Goal: Information Seeking & Learning: Learn about a topic

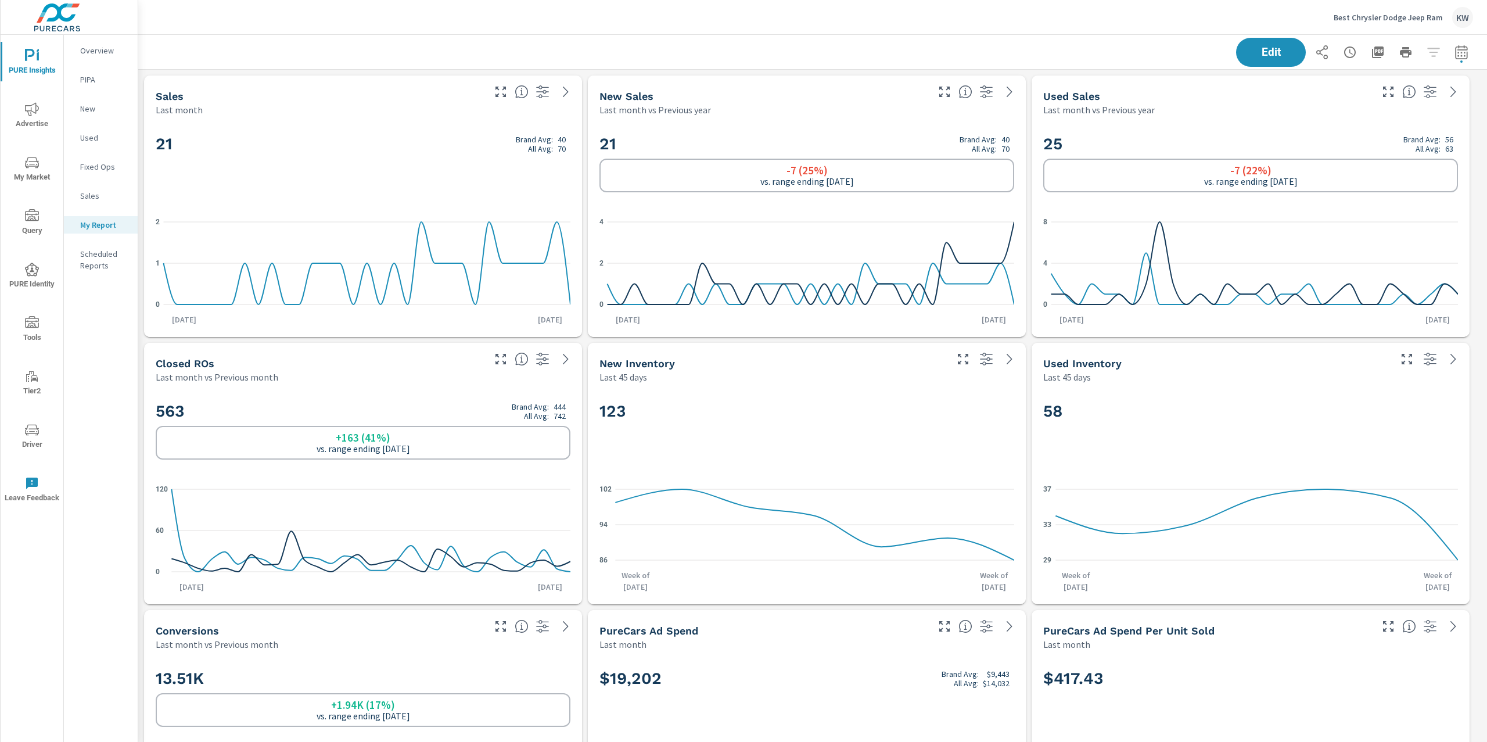
scroll to position [6975, 1361]
click at [1376, 18] on p "Best Chrysler Dodge Jeep Ram" at bounding box center [1387, 17] width 109 height 10
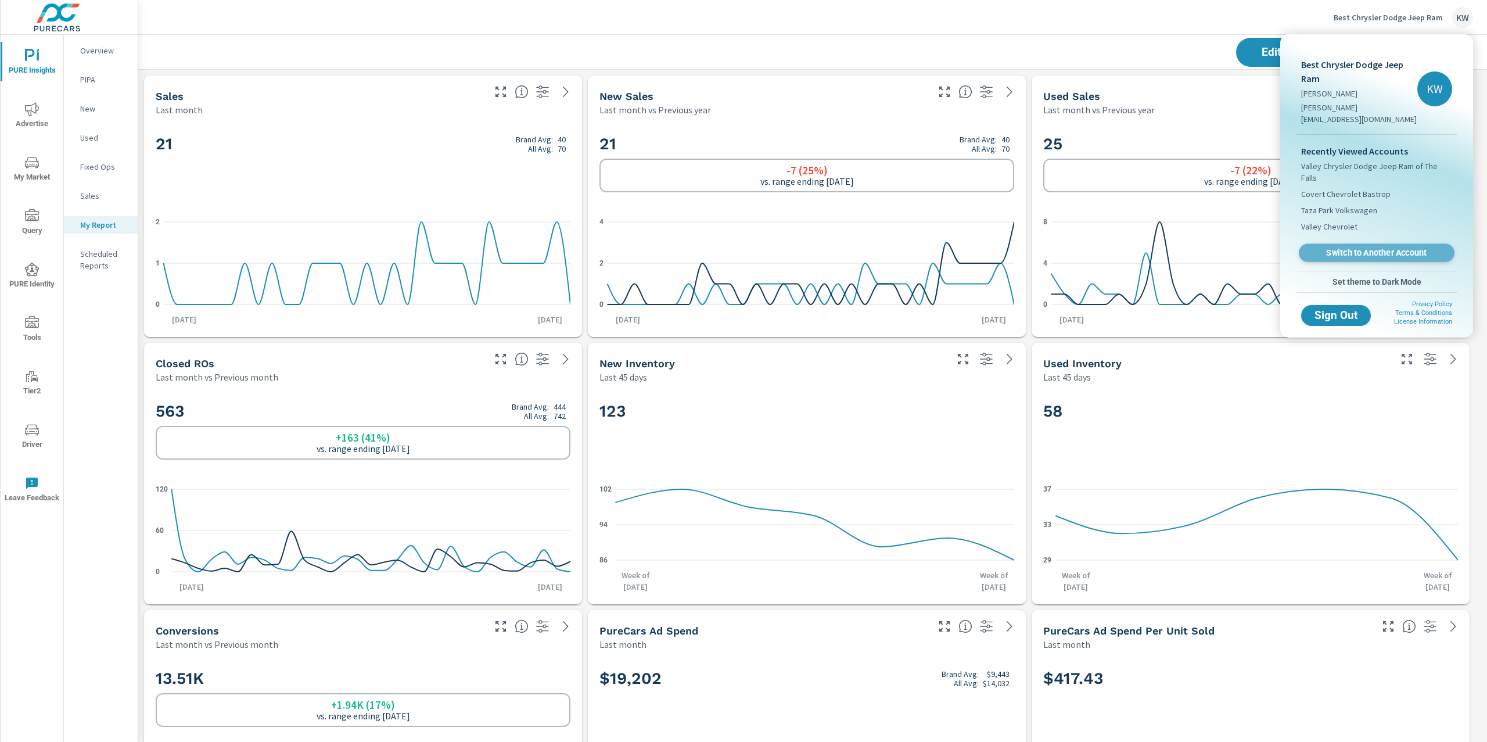
click at [1376, 247] on span "Switch to Another Account" at bounding box center [1376, 252] width 142 height 11
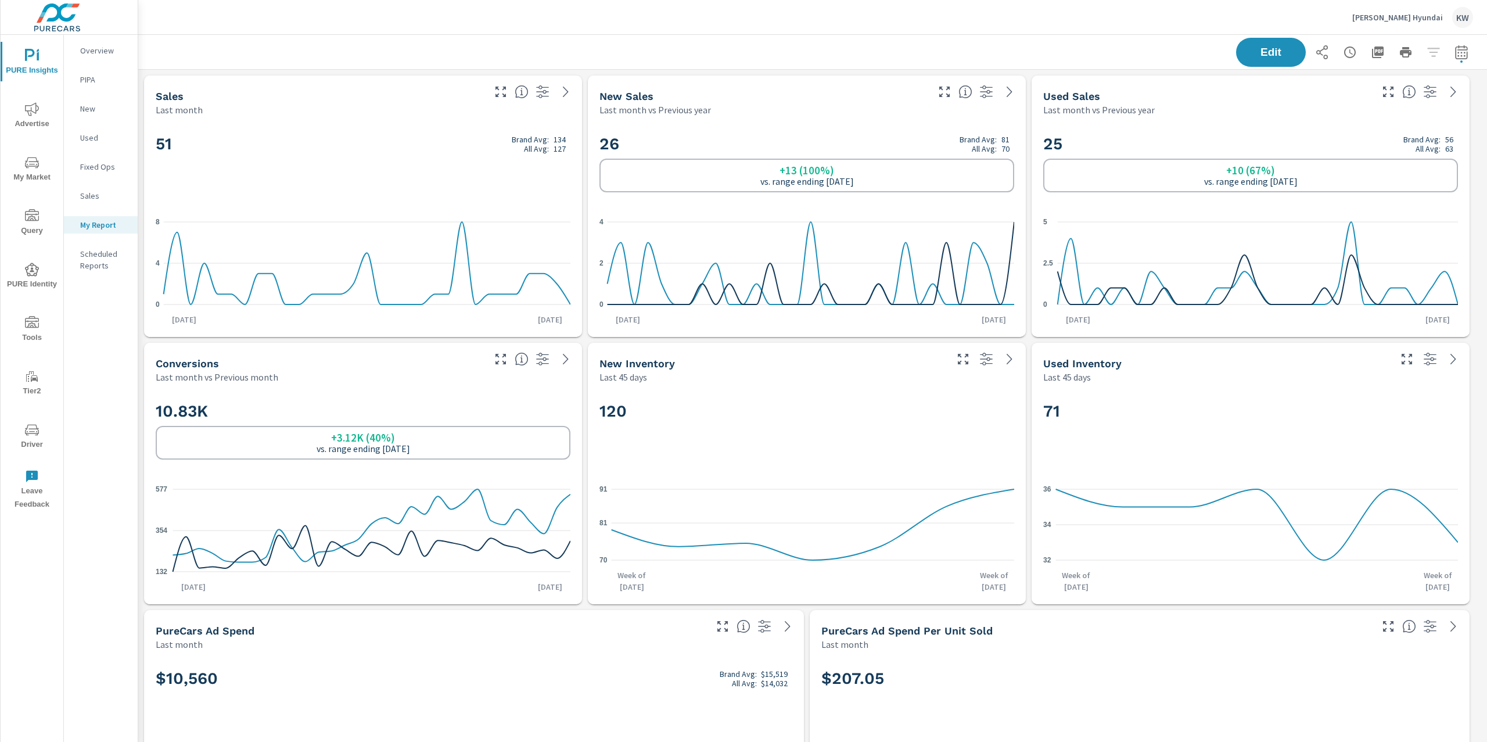
scroll to position [4437, 1361]
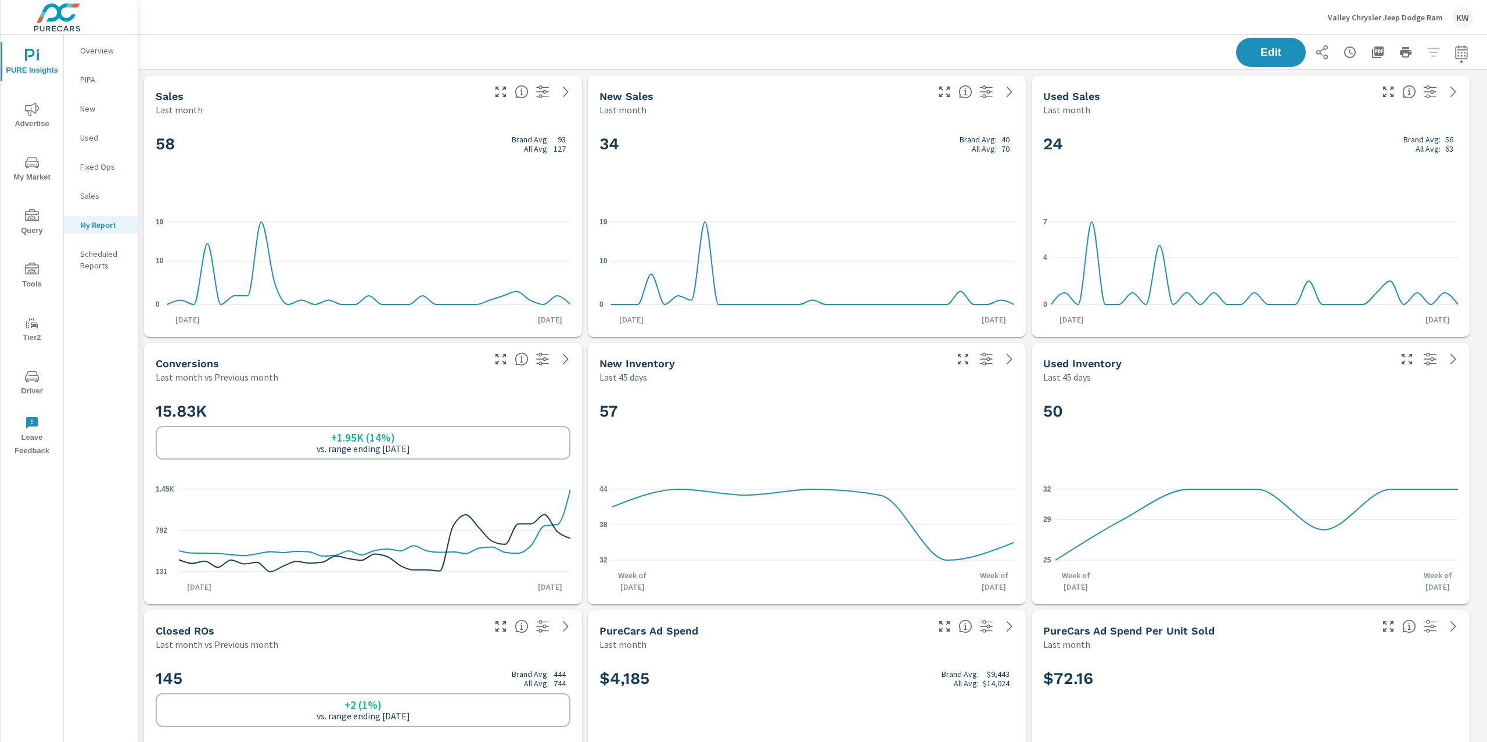
scroll to position [4838, 1361]
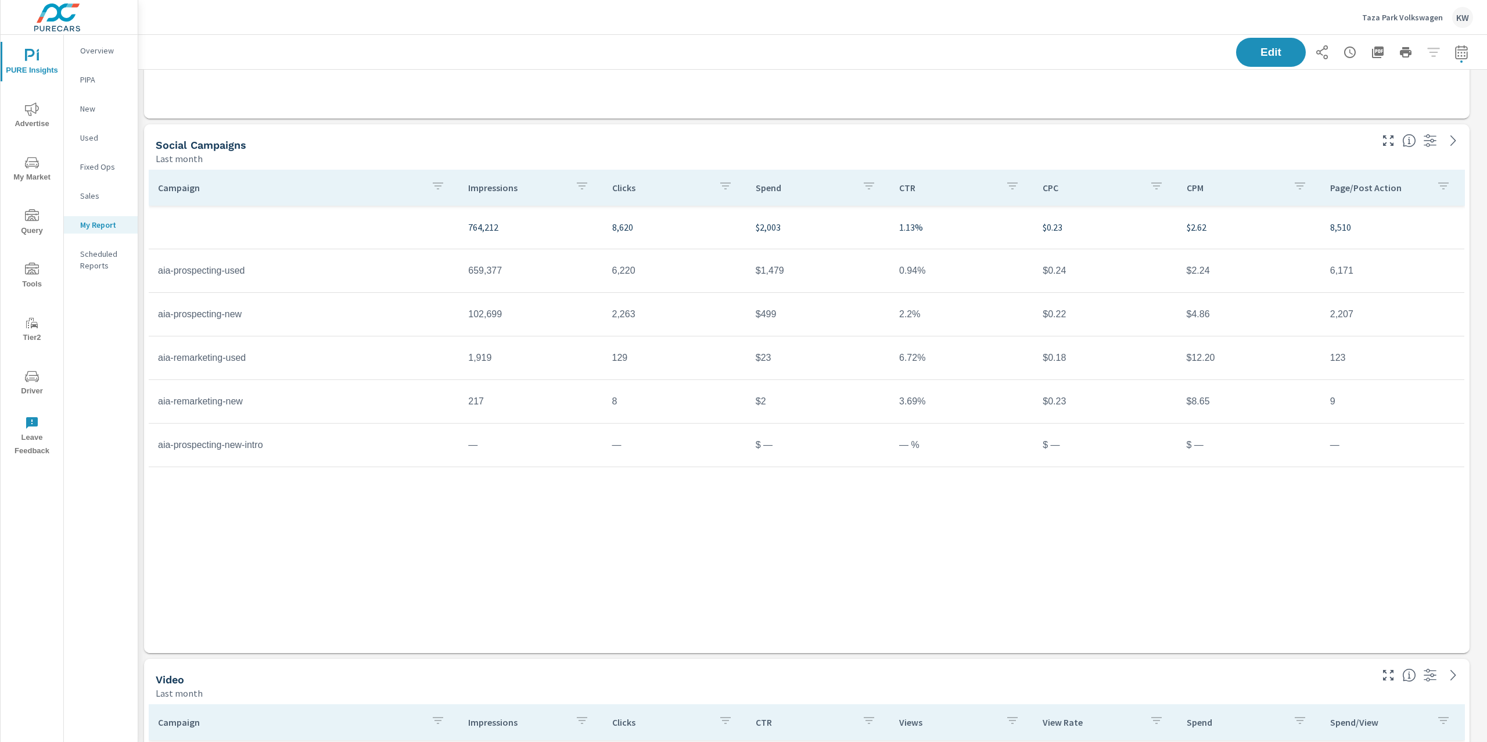
scroll to position [3687, 0]
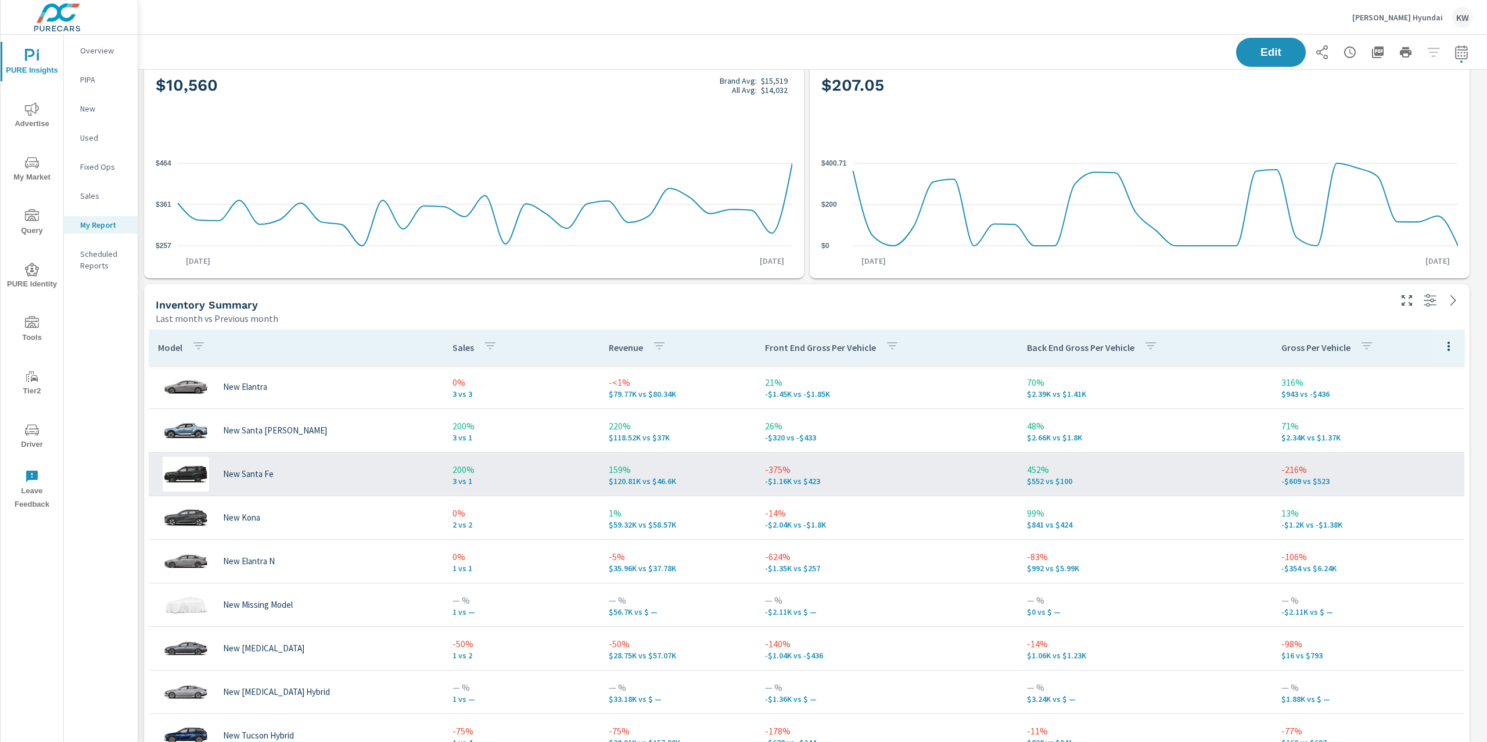
scroll to position [4437, 1361]
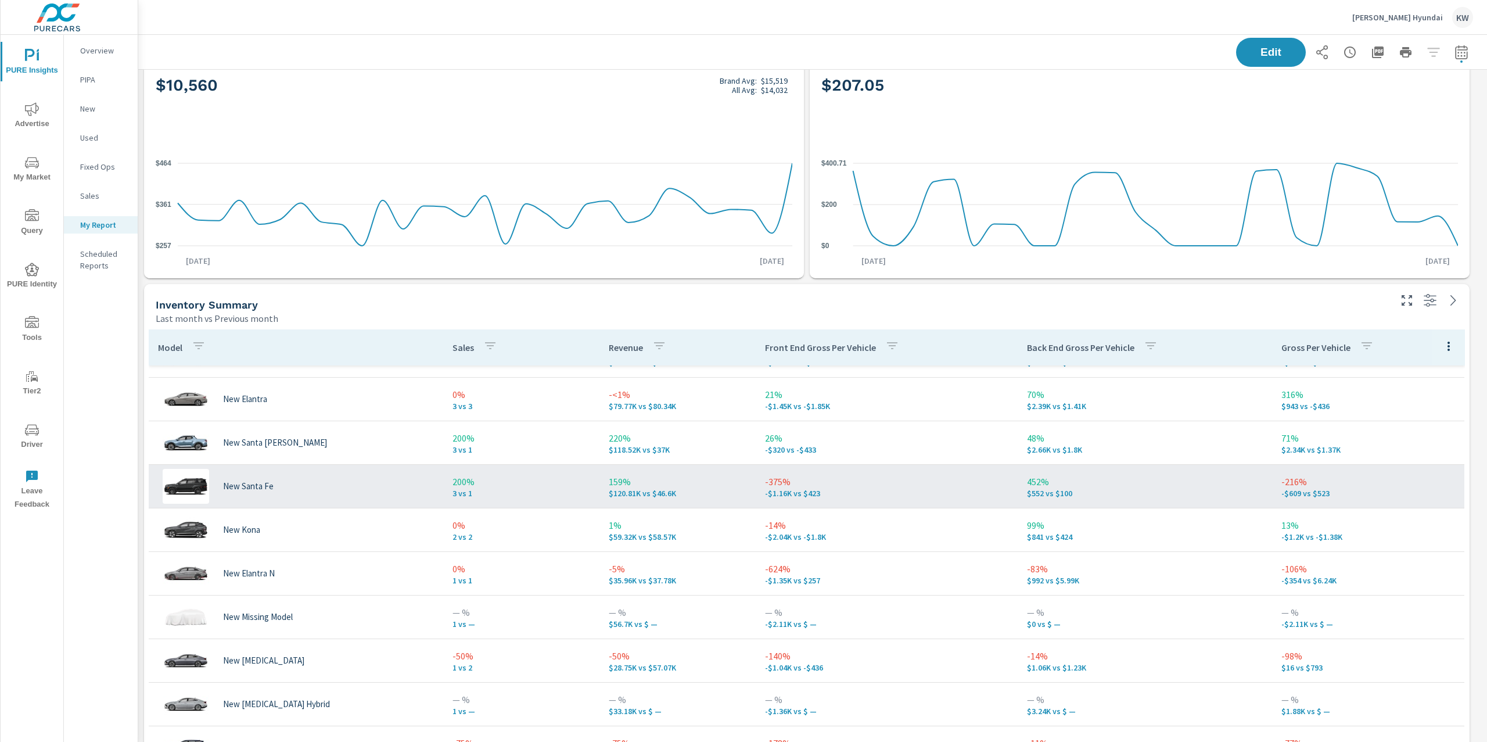
scroll to position [3, 0]
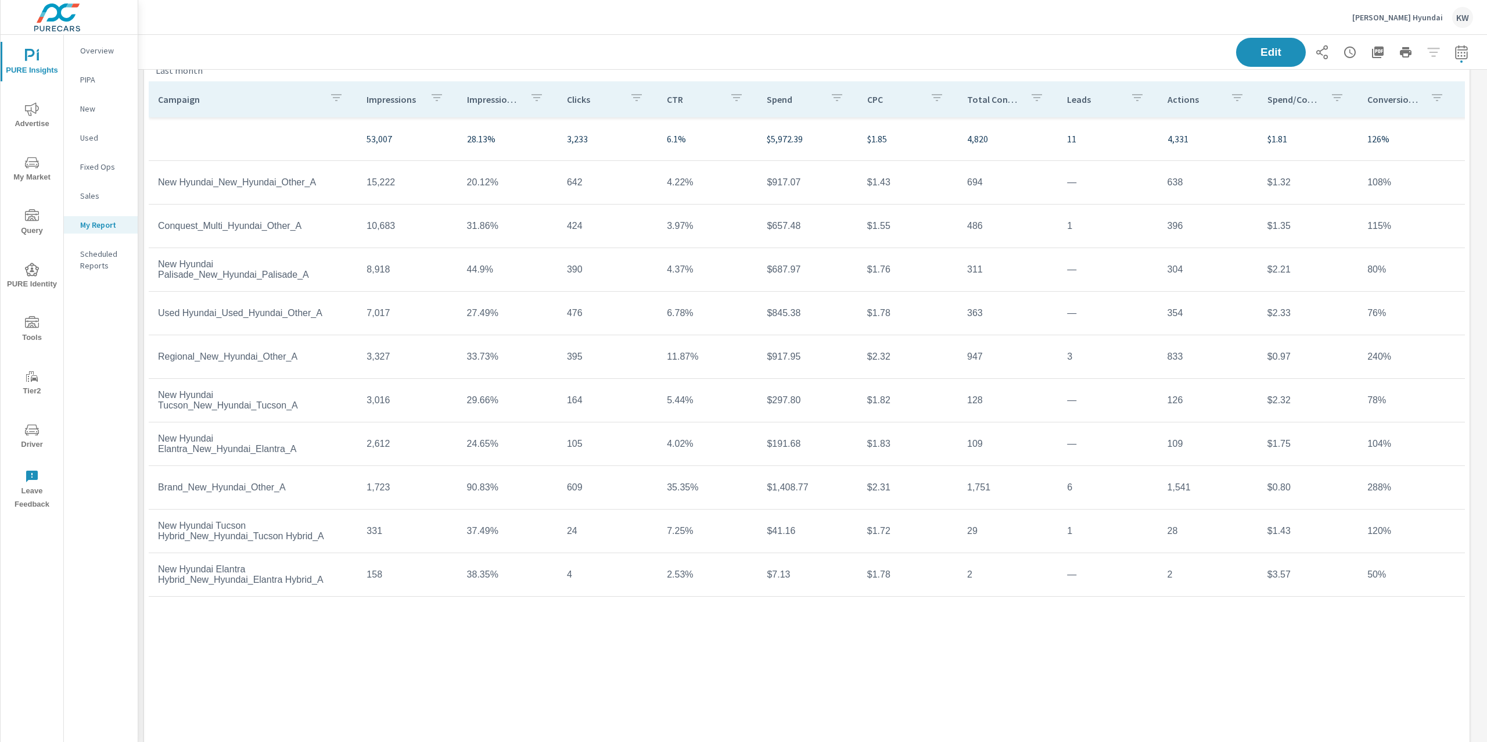
scroll to position [2047, 0]
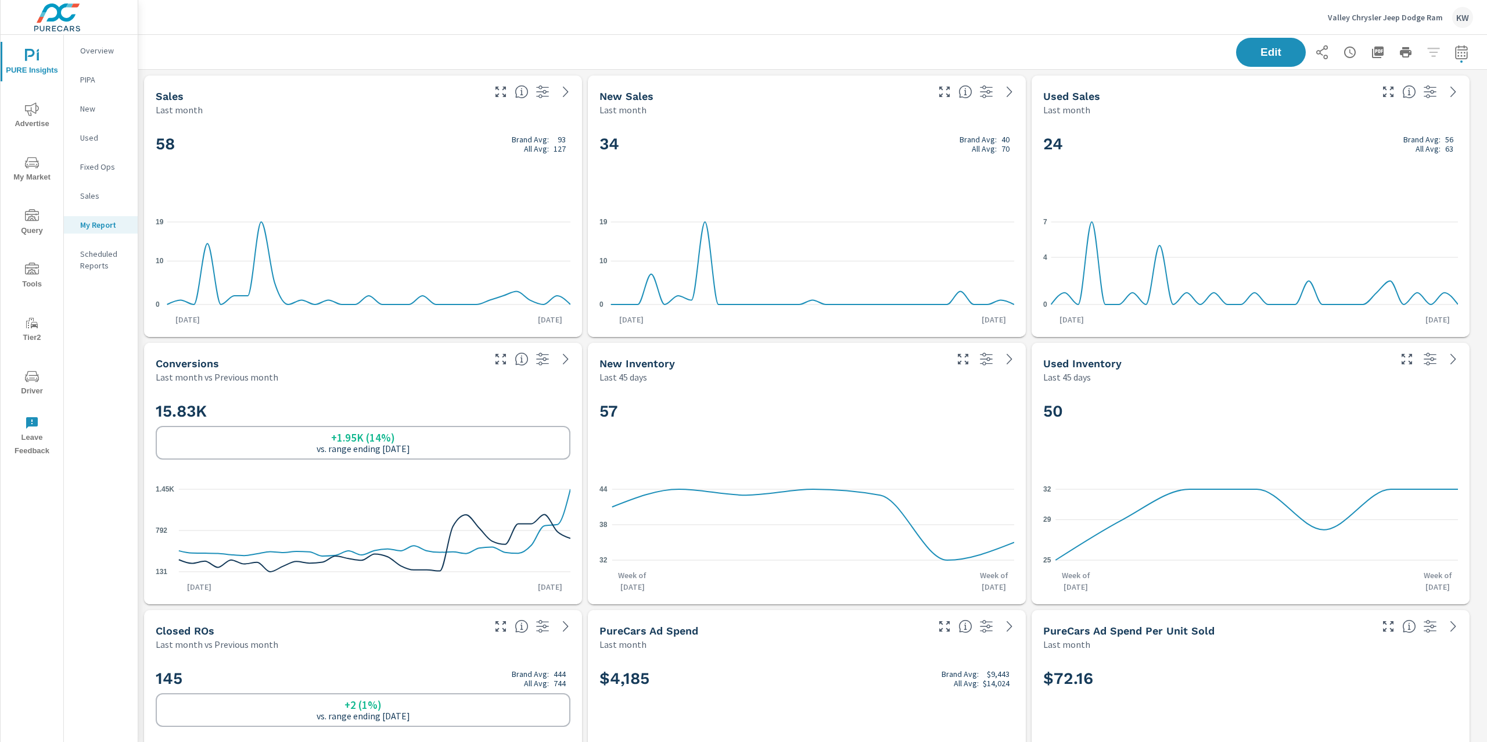
scroll to position [4838, 1361]
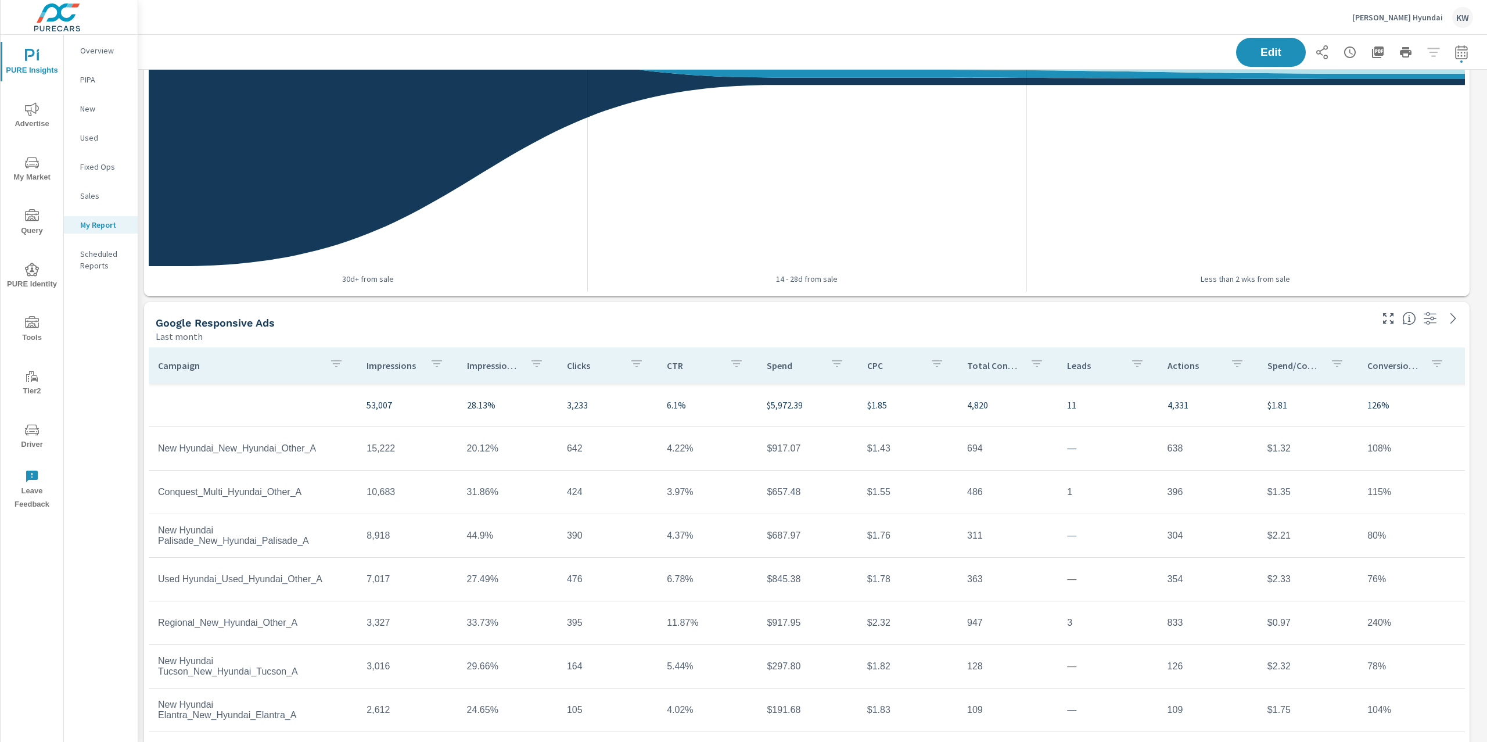
scroll to position [1325, 0]
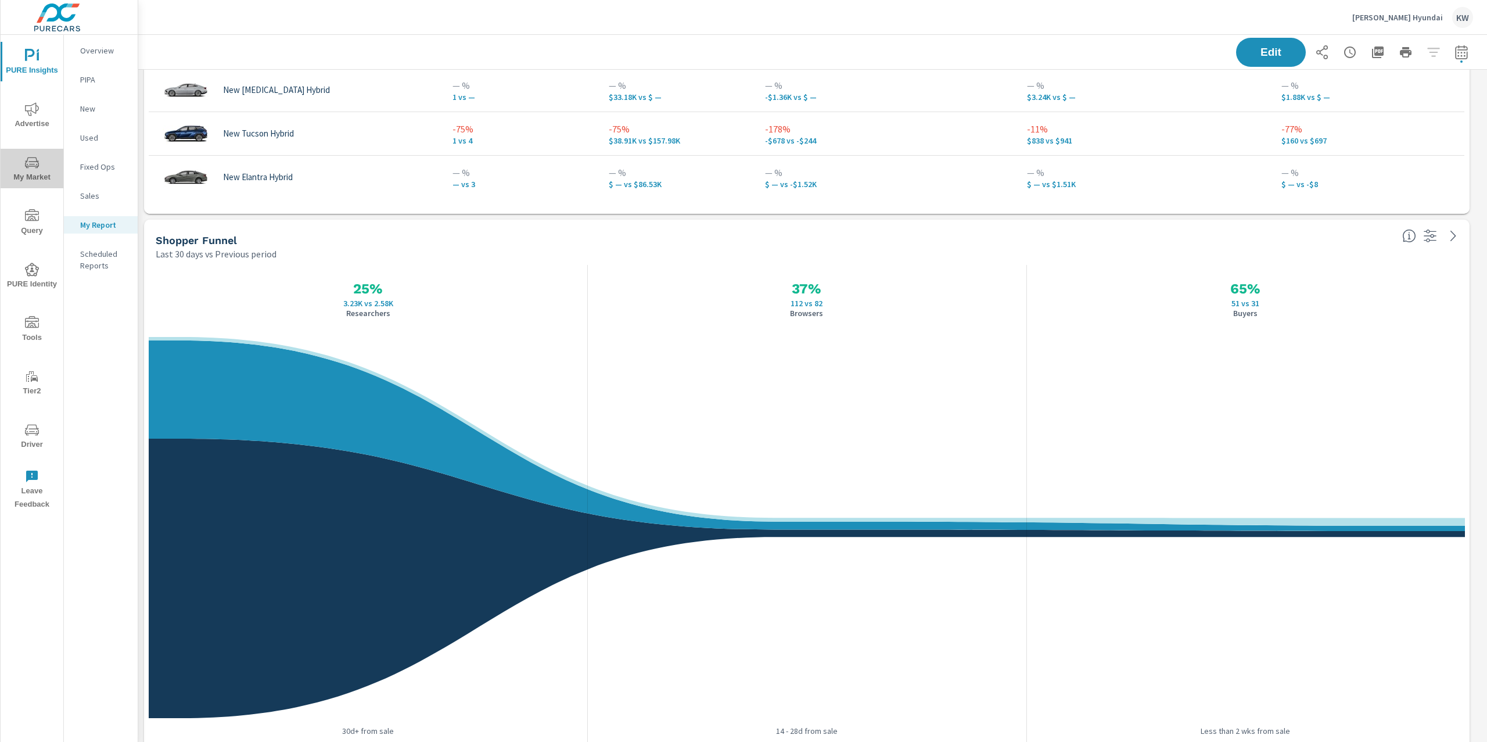
click at [28, 168] on icon "nav menu" at bounding box center [32, 163] width 14 height 14
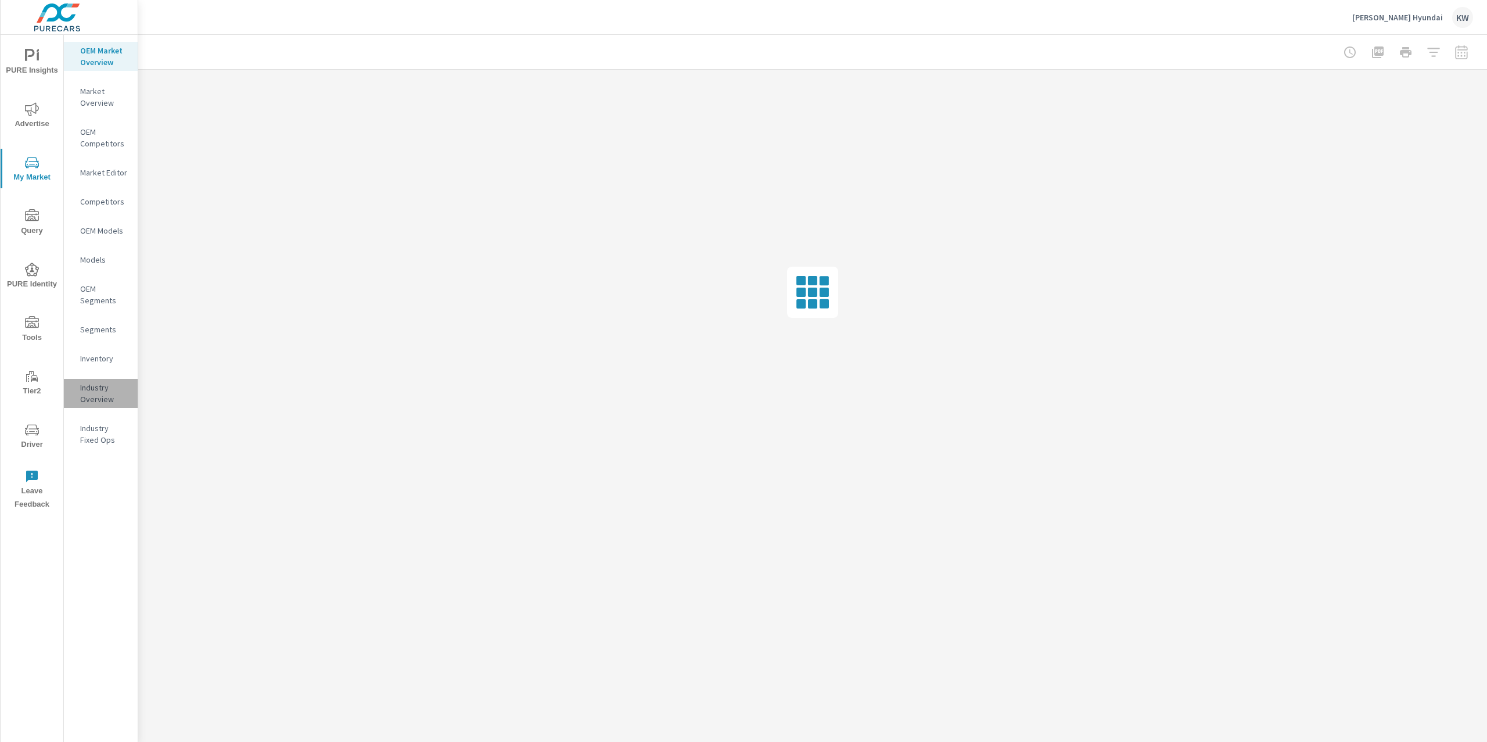
click at [94, 395] on p "Industry Overview" at bounding box center [104, 393] width 48 height 23
click at [1463, 55] on div at bounding box center [1405, 52] width 135 height 23
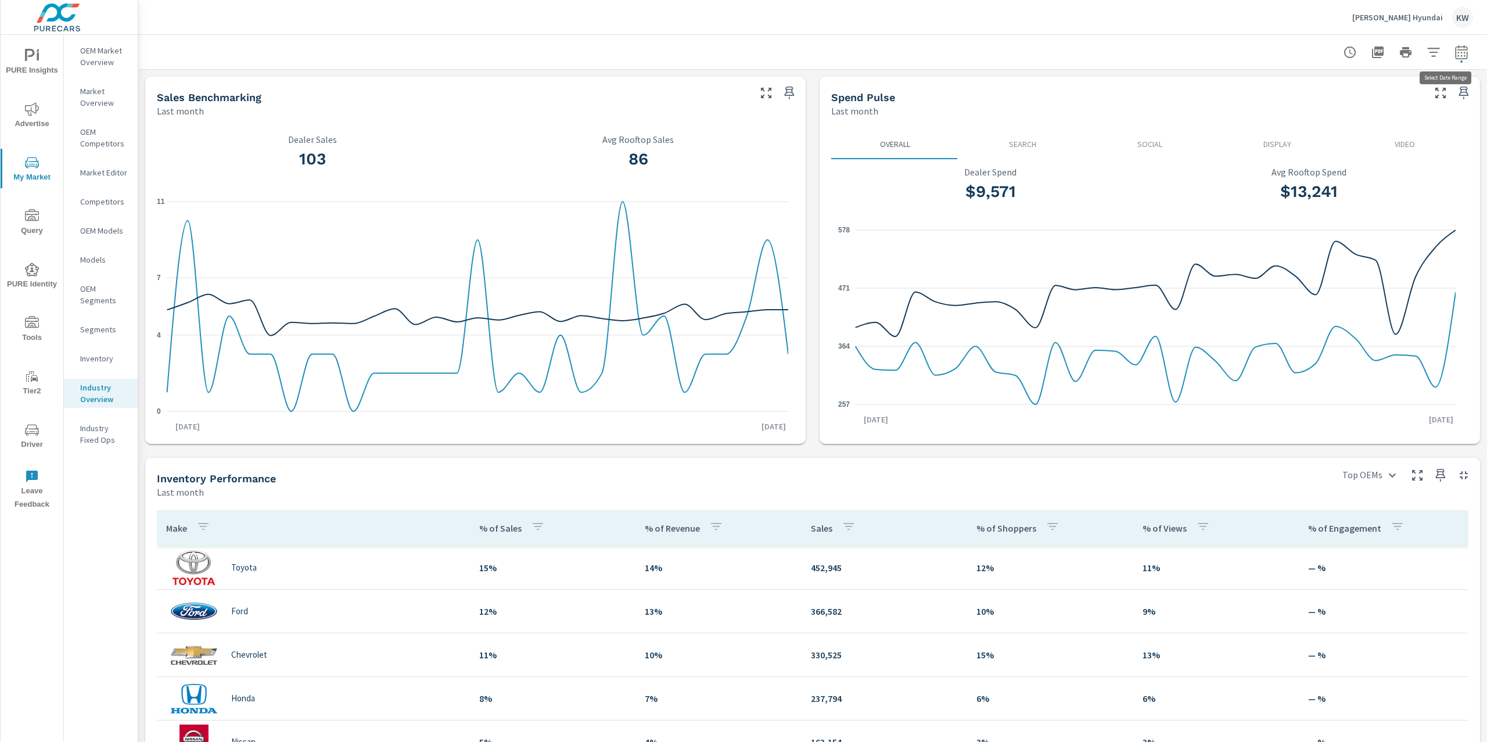
click at [1454, 57] on icon "button" at bounding box center [1461, 52] width 14 height 14
select select "Last month"
click at [1454, 54] on icon "button" at bounding box center [1461, 52] width 14 height 14
click at [1408, 99] on select "Custom Yesterday Last week Last 7 days Last 14 days Last 30 days Last 45 days L…" at bounding box center [1356, 100] width 116 height 23
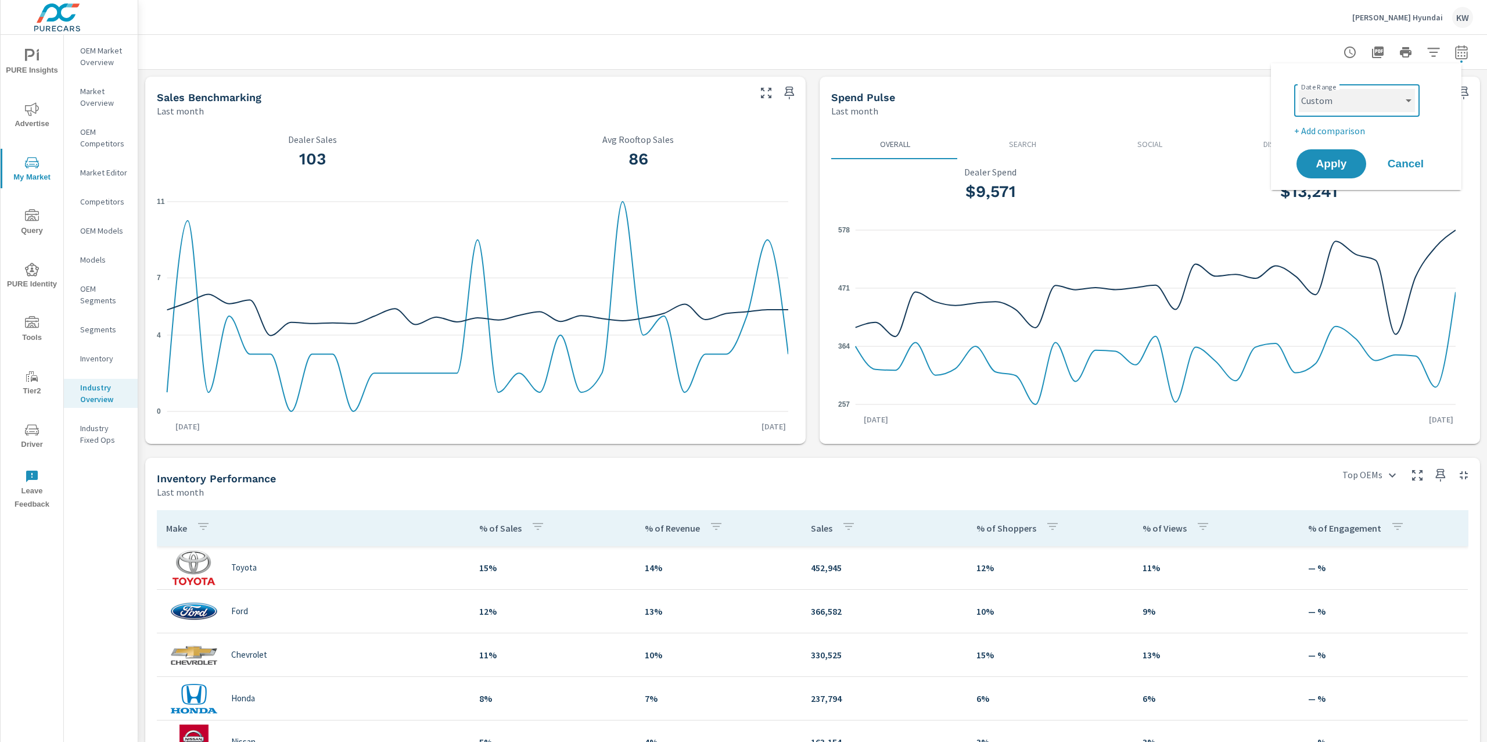
click at [1298, 89] on select "Custom Yesterday Last week Last 7 days Last 14 days Last 30 days Last 45 days L…" at bounding box center [1356, 100] width 116 height 23
select select "custom"
click at [1308, 151] on input "08/01/2025" at bounding box center [1326, 144] width 65 height 23
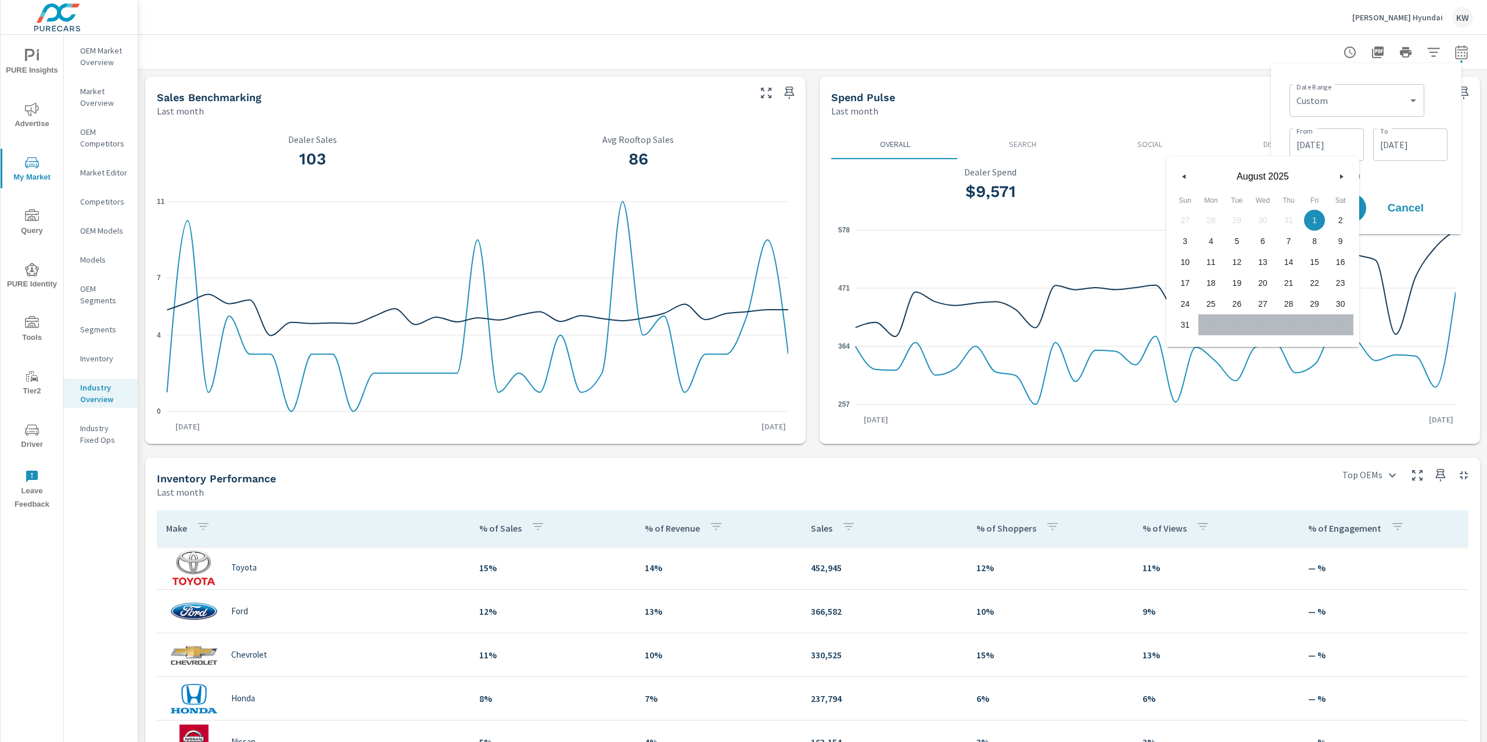
click at [1181, 175] on icon "button" at bounding box center [1182, 176] width 6 height 5
click at [1346, 173] on button "button" at bounding box center [1341, 177] width 14 height 14
click at [1343, 175] on icon "button" at bounding box center [1343, 176] width 6 height 5
click at [1342, 171] on button "button" at bounding box center [1341, 177] width 14 height 14
click at [1337, 146] on input "08/01/2025" at bounding box center [1326, 144] width 65 height 23
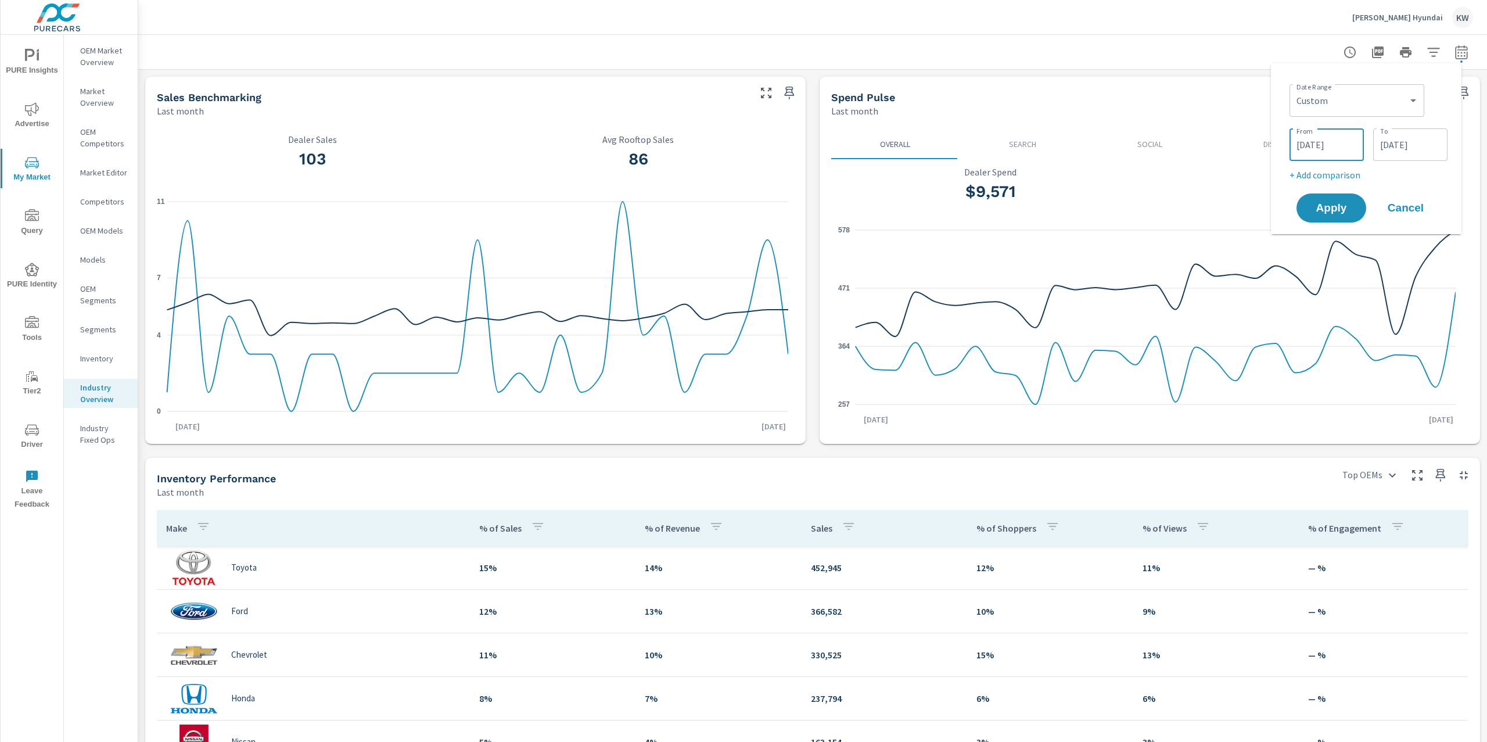
click at [1343, 147] on input "08/01/2025" at bounding box center [1326, 144] width 65 height 23
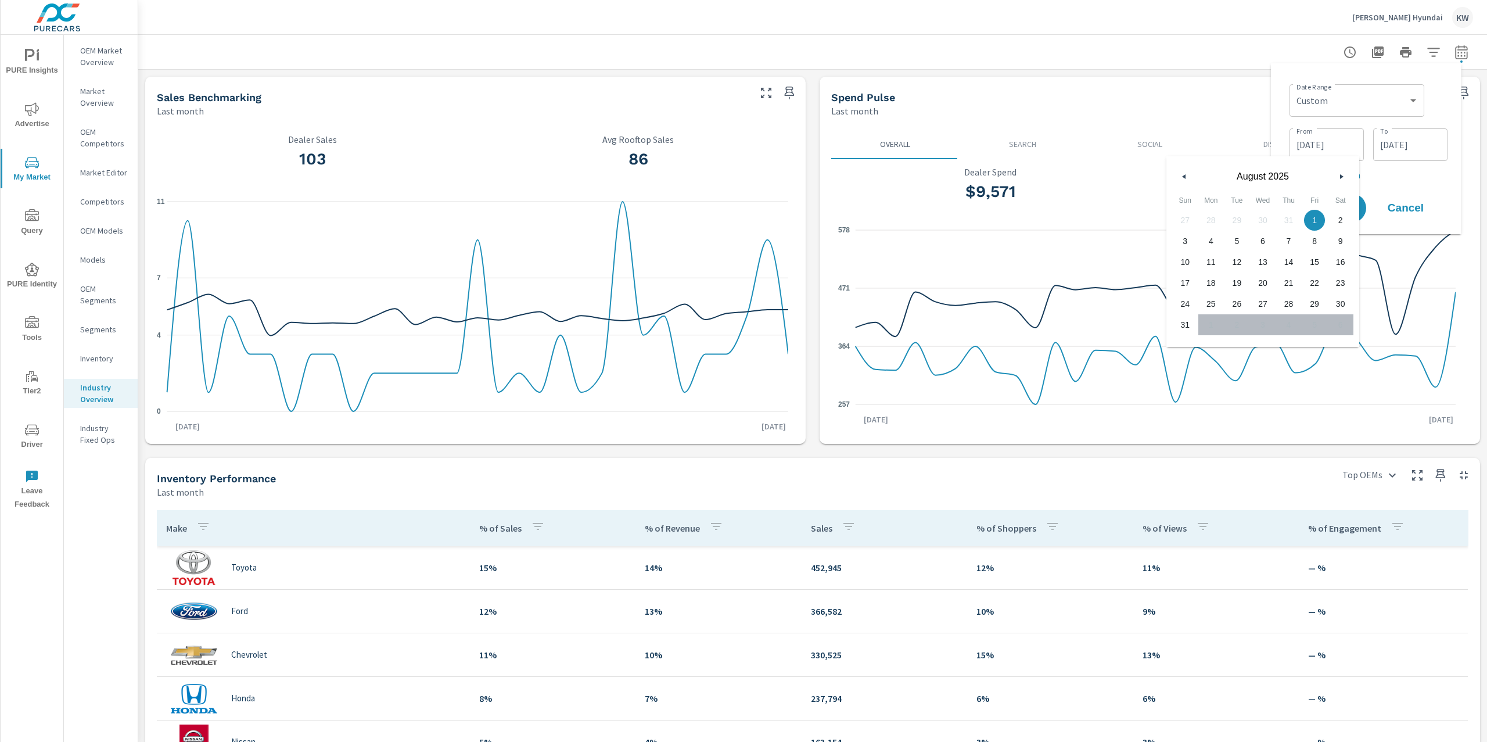
click at [1343, 173] on button "button" at bounding box center [1341, 177] width 14 height 14
click at [1416, 145] on input "08/31/2025" at bounding box center [1409, 144] width 65 height 23
click at [1433, 174] on div "August 2025" at bounding box center [1346, 173] width 193 height 35
click at [1428, 177] on button "button" at bounding box center [1424, 177] width 14 height 14
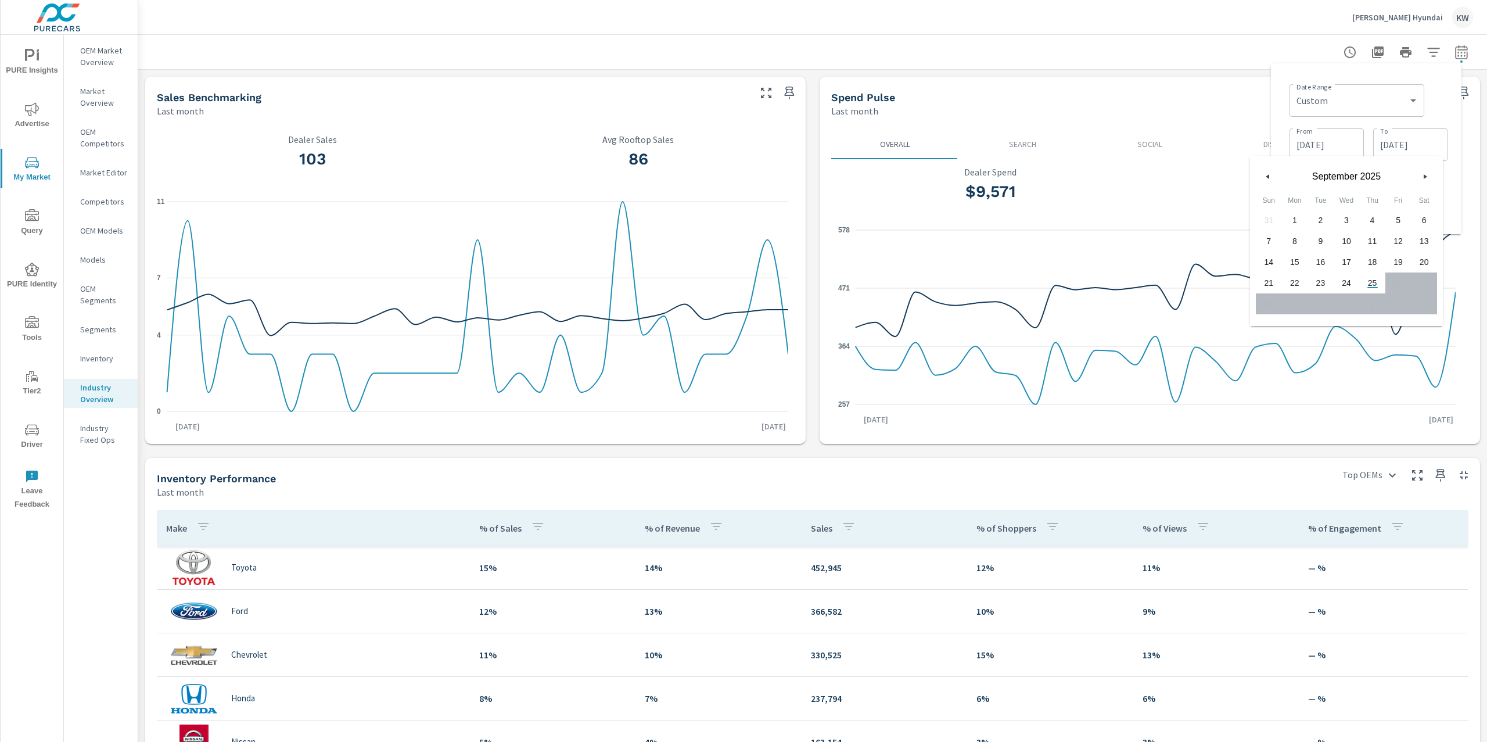
click at [1320, 282] on span "23" at bounding box center [1320, 282] width 26 height 15
type input "09/23/2025"
click at [1317, 147] on input "08/01/2025" at bounding box center [1326, 144] width 65 height 23
click at [1340, 177] on icon "button" at bounding box center [1343, 176] width 6 height 5
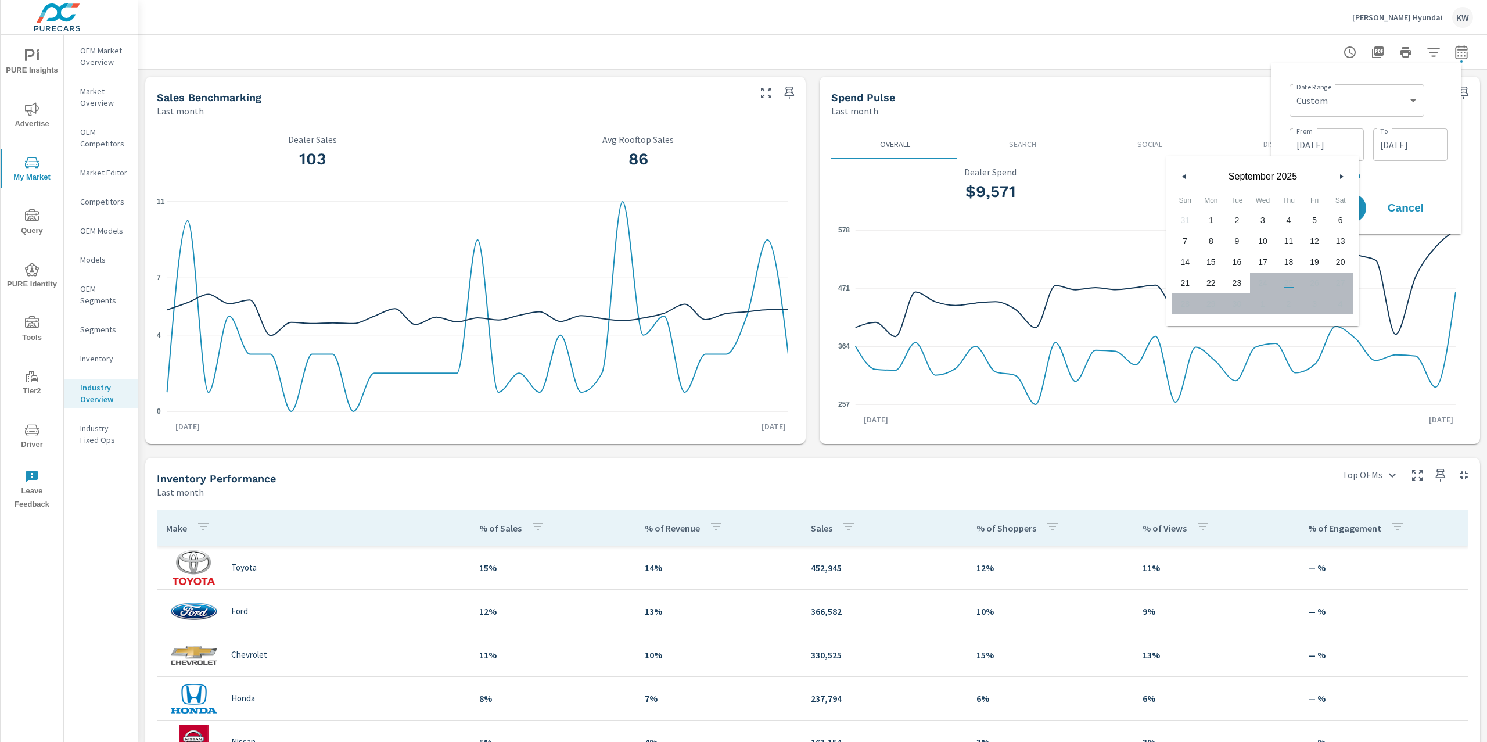
click at [1205, 220] on span "1" at bounding box center [1211, 220] width 26 height 15
type input "09/01/2025"
click at [1380, 244] on icon at bounding box center [1155, 283] width 600 height 106
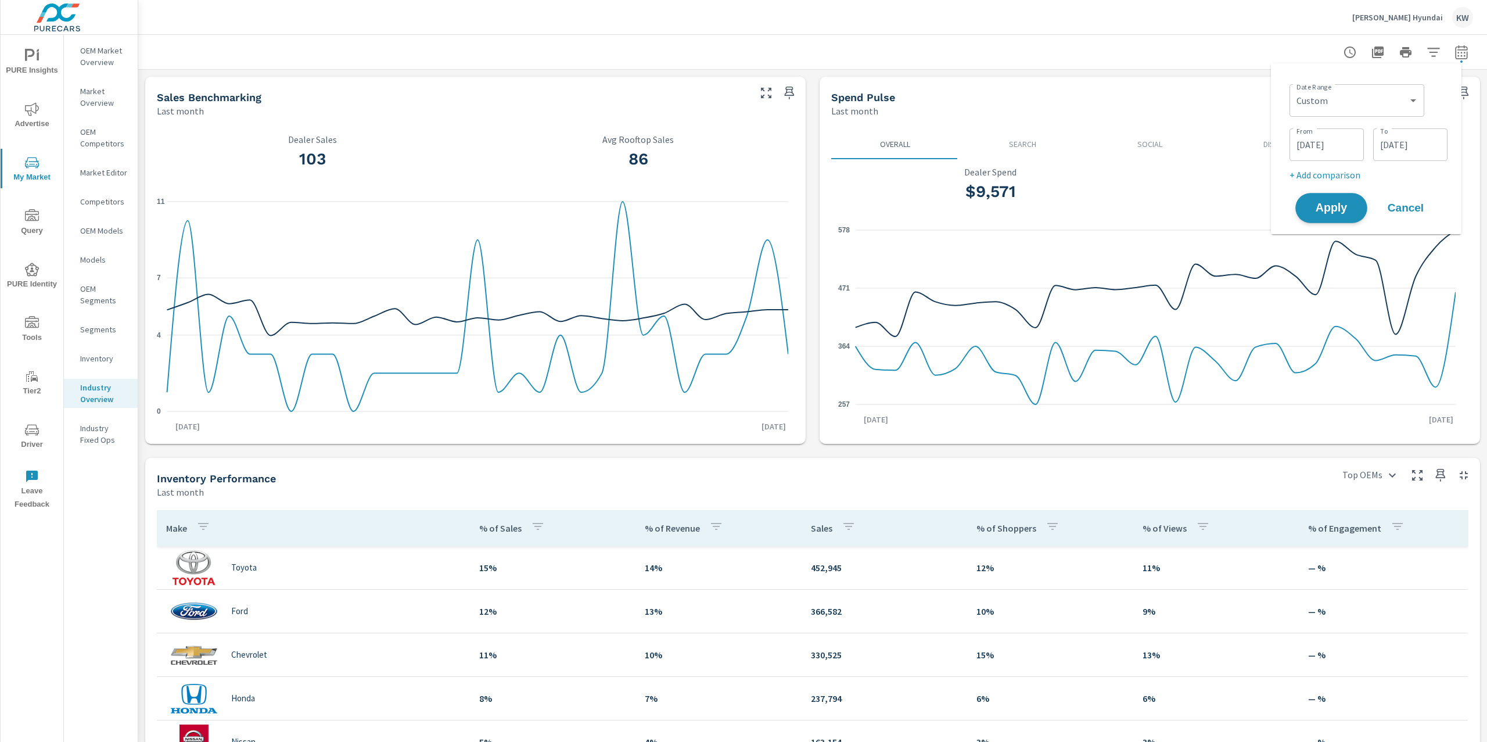
click at [1338, 214] on span "Apply" at bounding box center [1331, 208] width 48 height 11
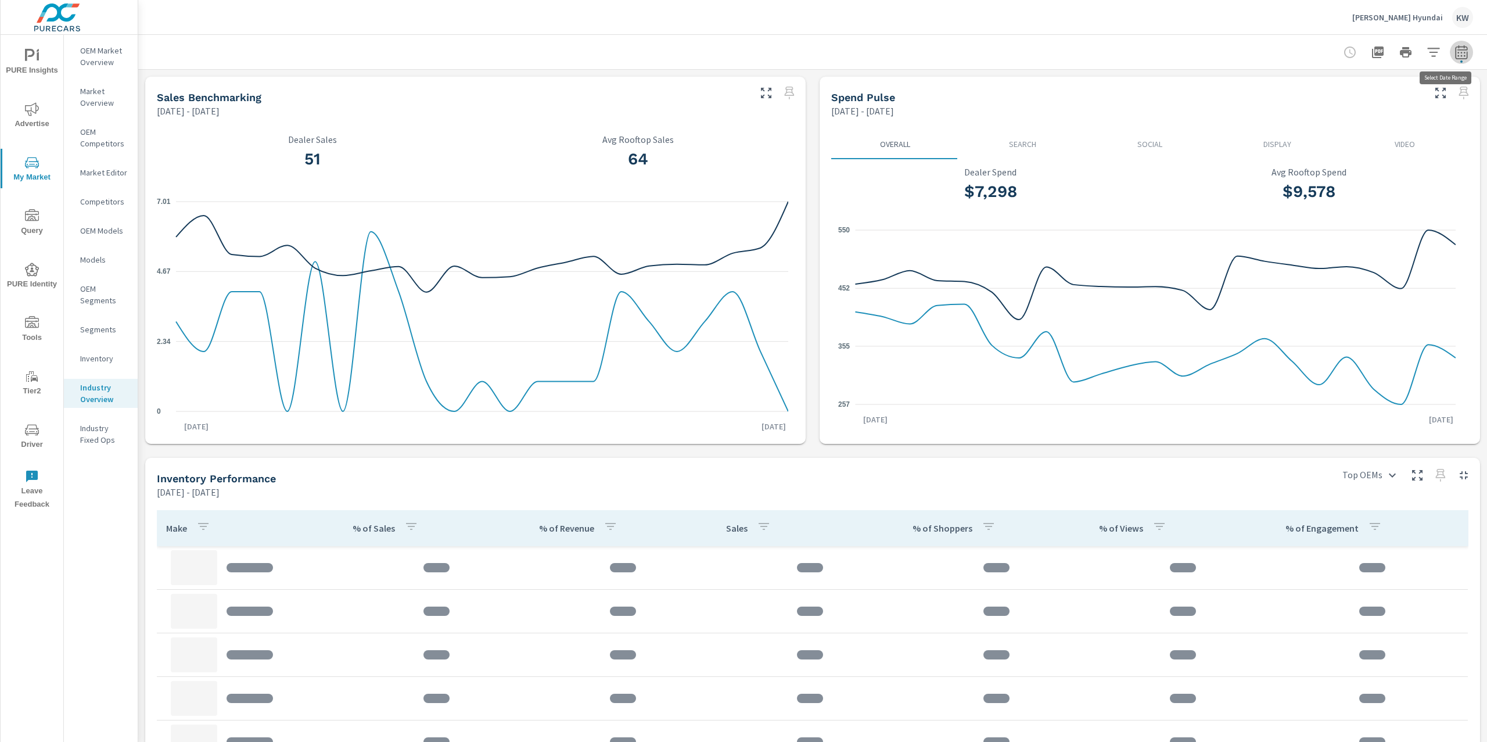
click at [1457, 55] on icon "button" at bounding box center [1461, 54] width 8 height 5
click at [1411, 211] on span "Cancel" at bounding box center [1405, 208] width 46 height 10
click at [1426, 53] on icon "button" at bounding box center [1433, 52] width 14 height 14
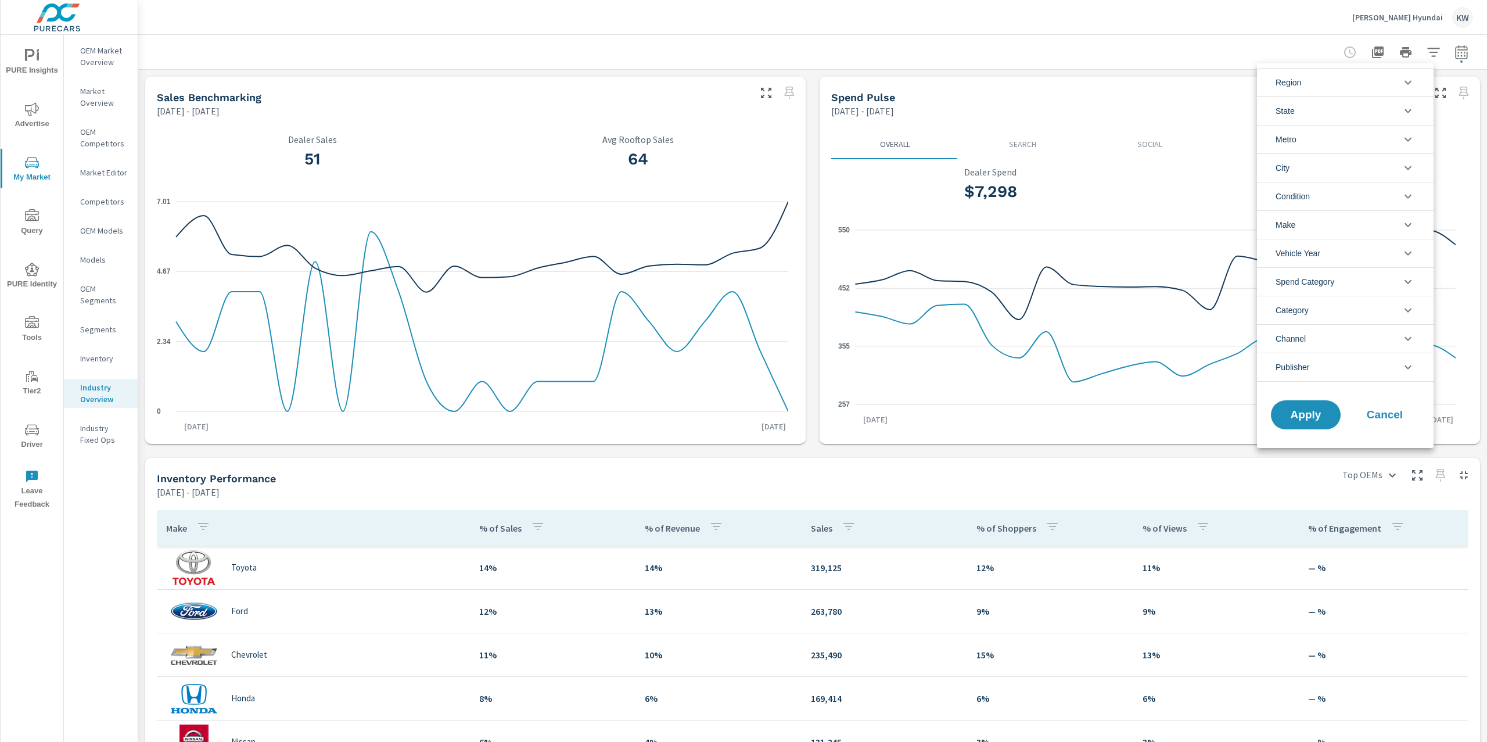
click at [1408, 194] on icon "filter options" at bounding box center [1408, 196] width 14 height 14
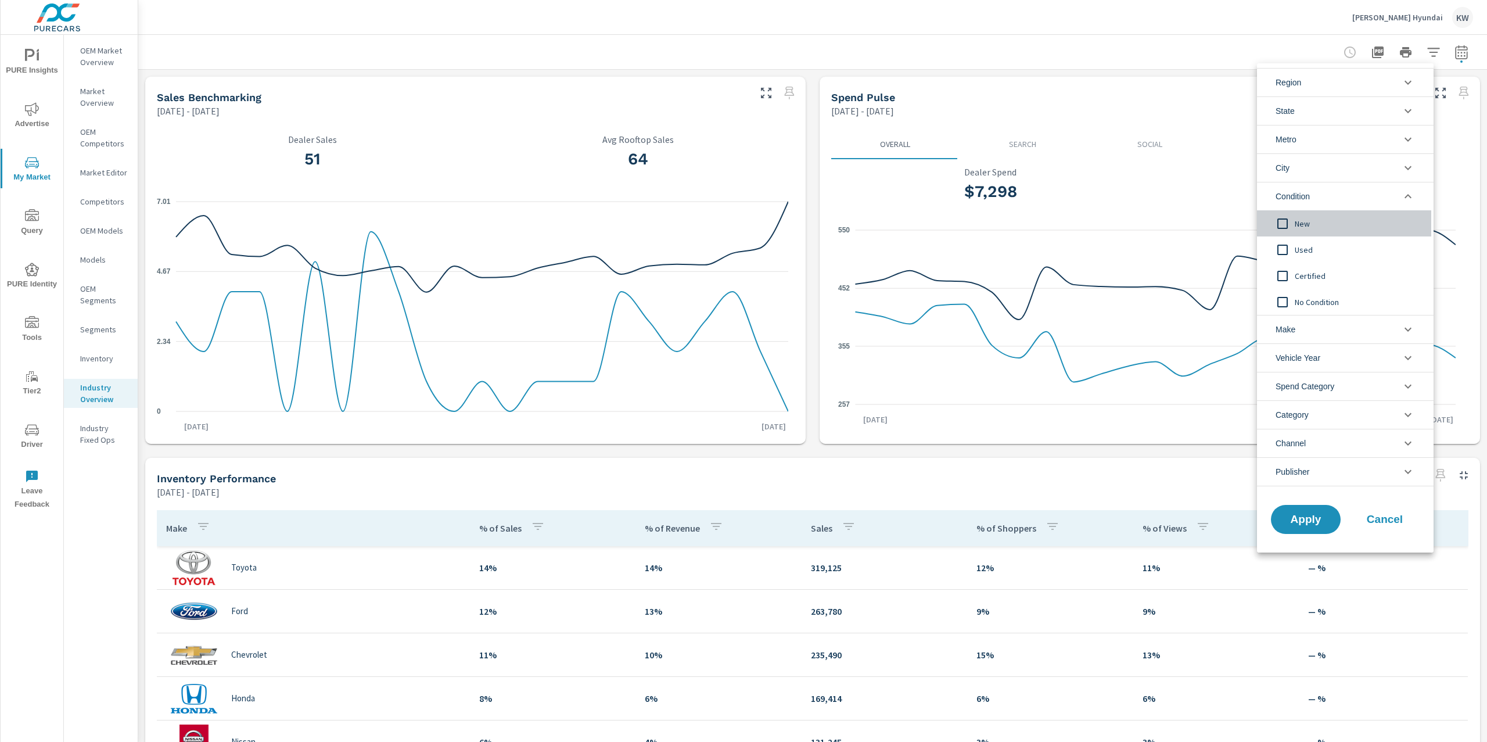
click at [1283, 221] on input "filter options" at bounding box center [1282, 223] width 24 height 24
click at [1316, 520] on span "Apply" at bounding box center [1306, 519] width 48 height 11
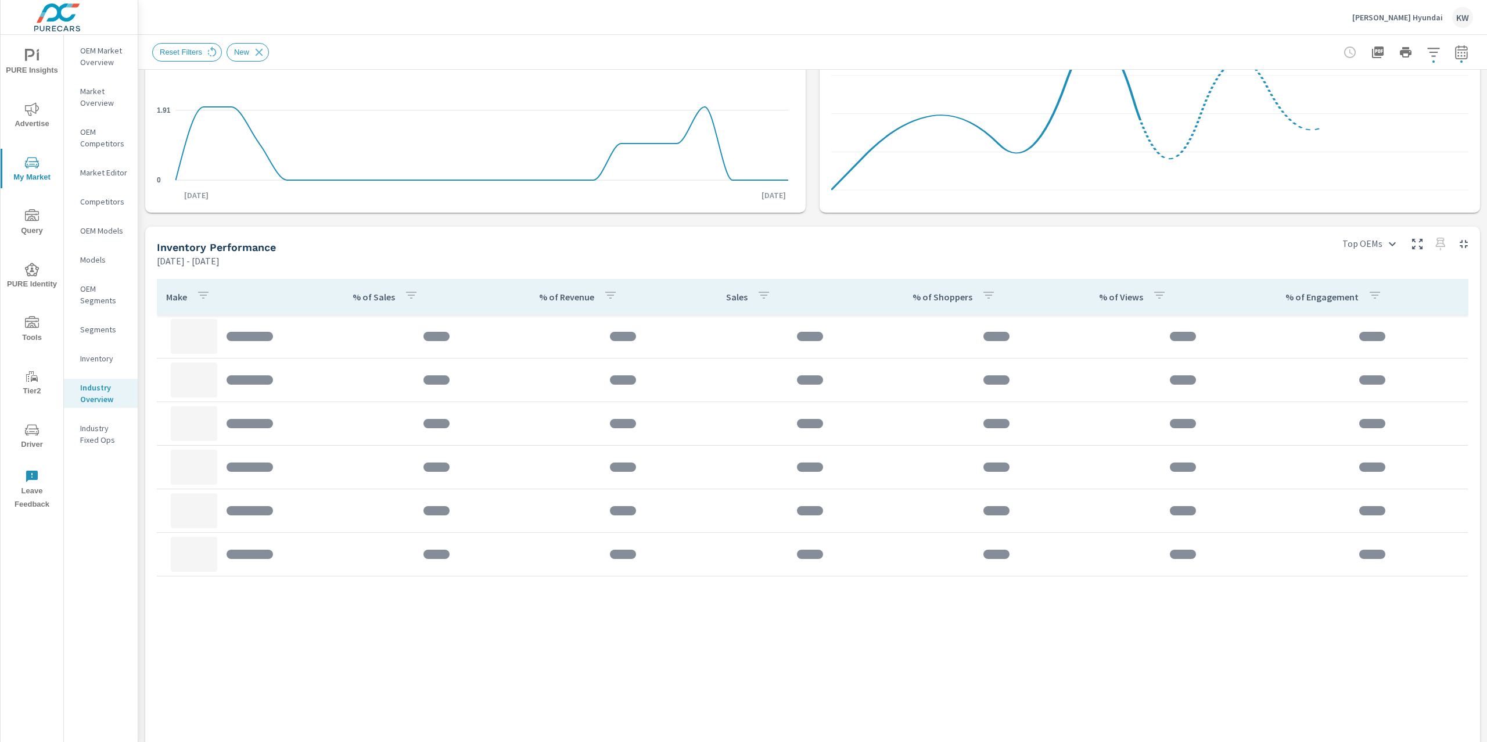
scroll to position [280, 0]
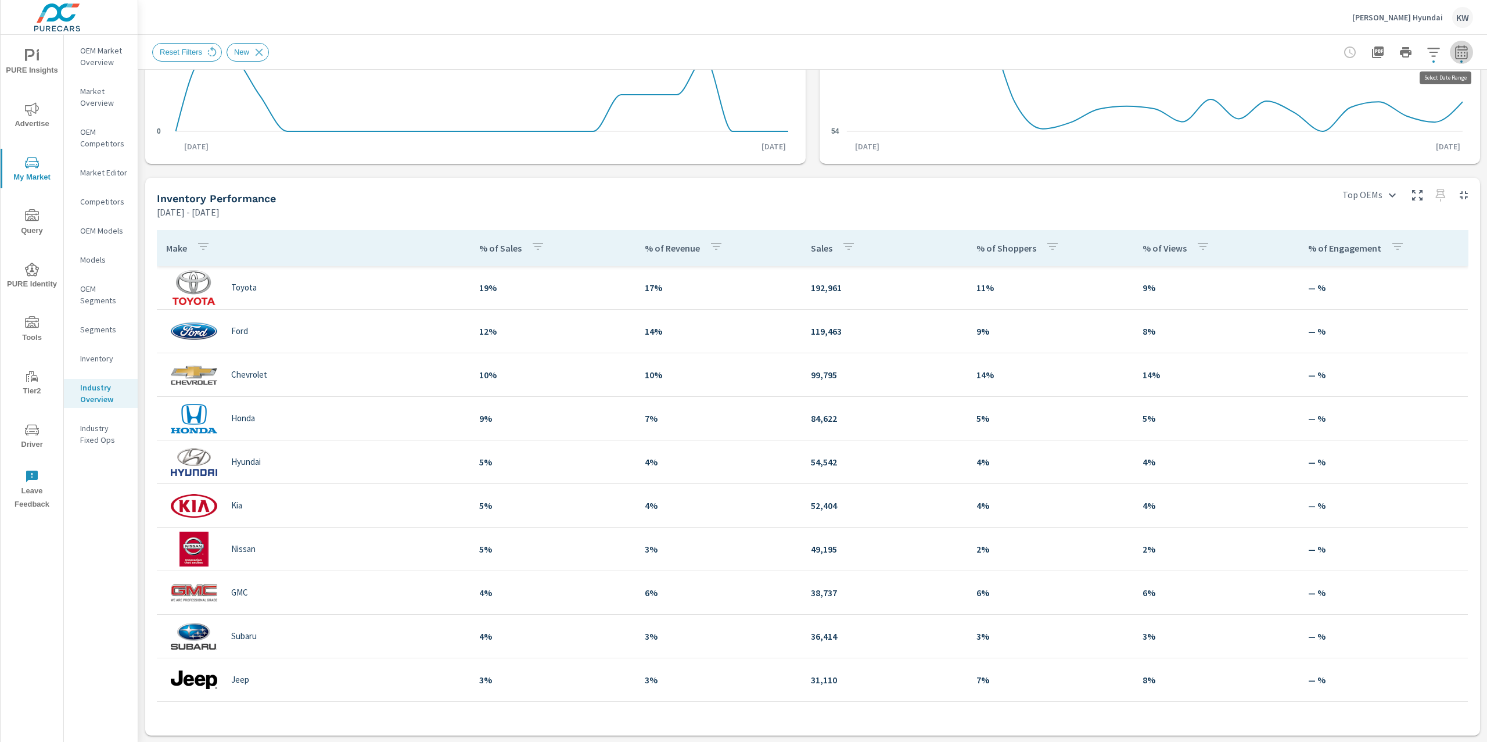
click at [1454, 51] on icon "button" at bounding box center [1461, 52] width 14 height 14
click at [1318, 174] on p "+ Add comparison" at bounding box center [1368, 175] width 158 height 14
select select "Previous period"
click at [1345, 237] on span "Apply" at bounding box center [1331, 240] width 48 height 11
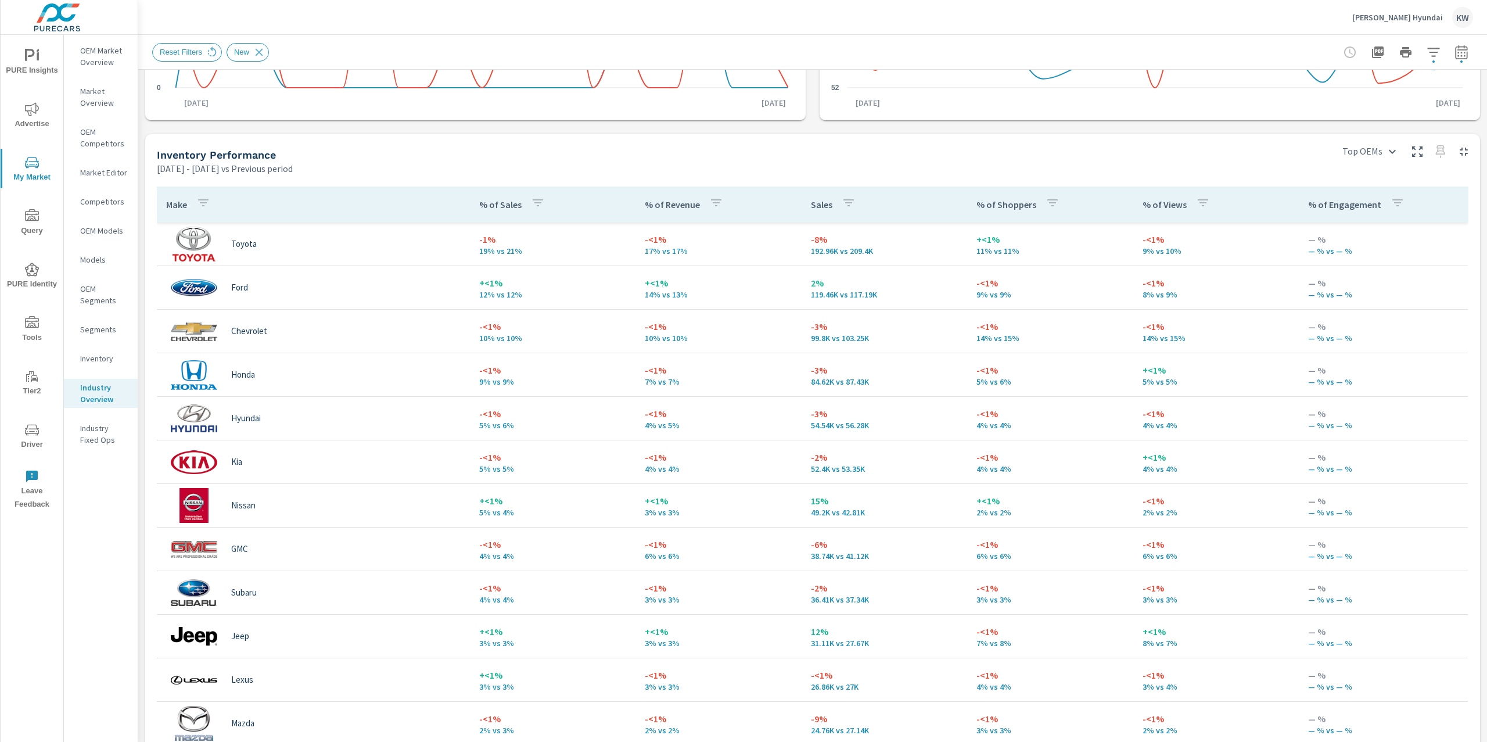
scroll to position [493, 0]
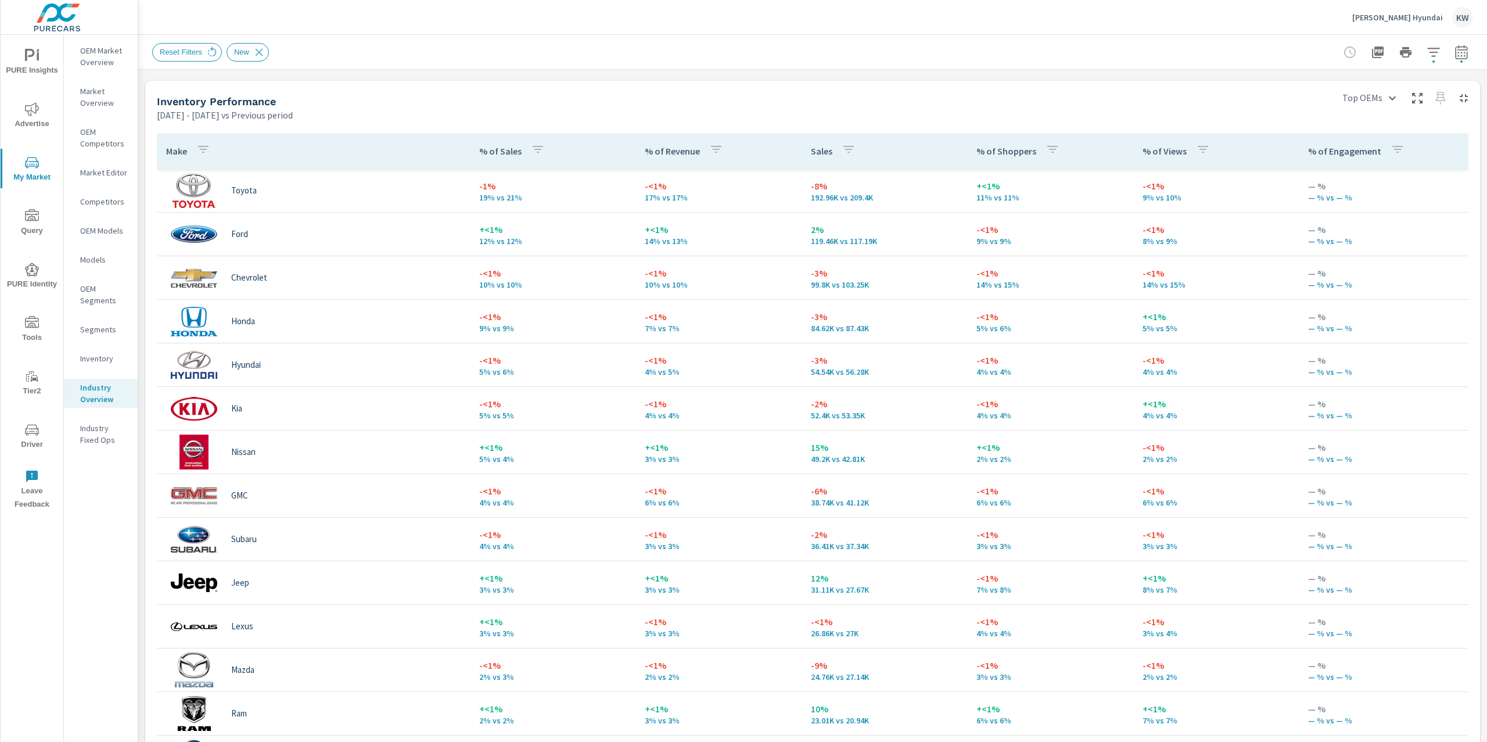
scroll to position [493, 0]
click at [29, 436] on icon "nav menu" at bounding box center [32, 430] width 14 height 14
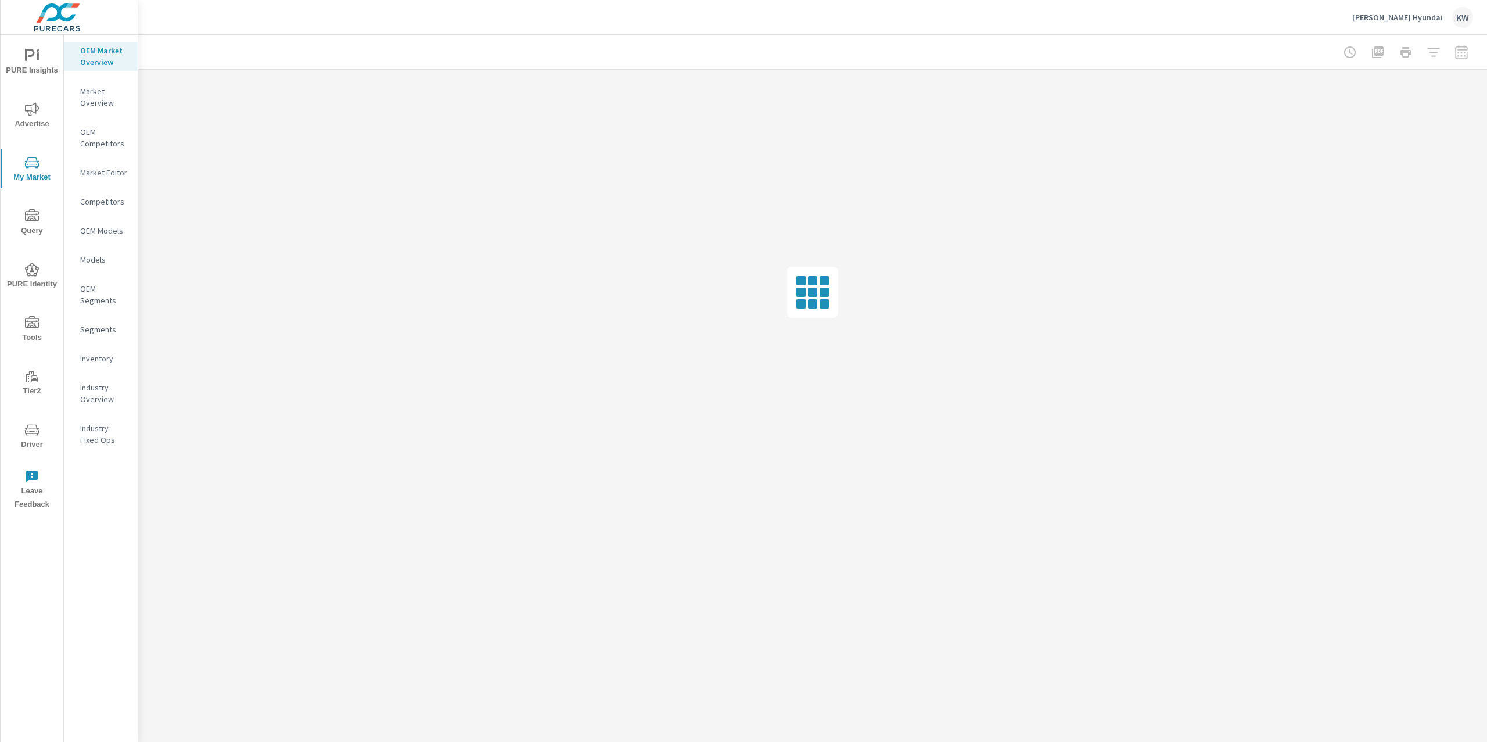
click at [39, 160] on span "My Market" at bounding box center [32, 170] width 56 height 28
click at [38, 128] on span "Advertise" at bounding box center [32, 116] width 56 height 28
click at [37, 321] on icon "nav menu" at bounding box center [32, 322] width 14 height 12
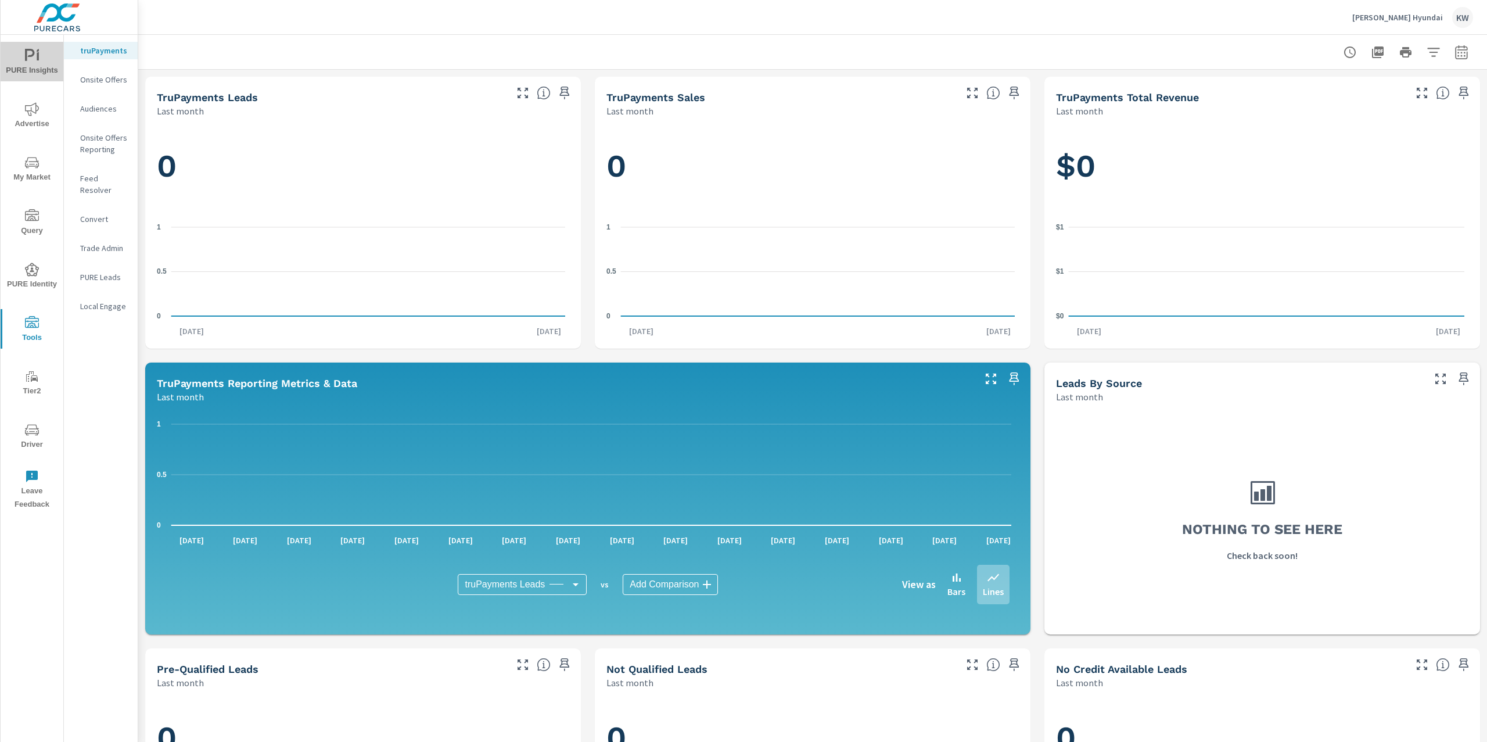
click at [47, 62] on span "PURE Insights" at bounding box center [32, 63] width 56 height 28
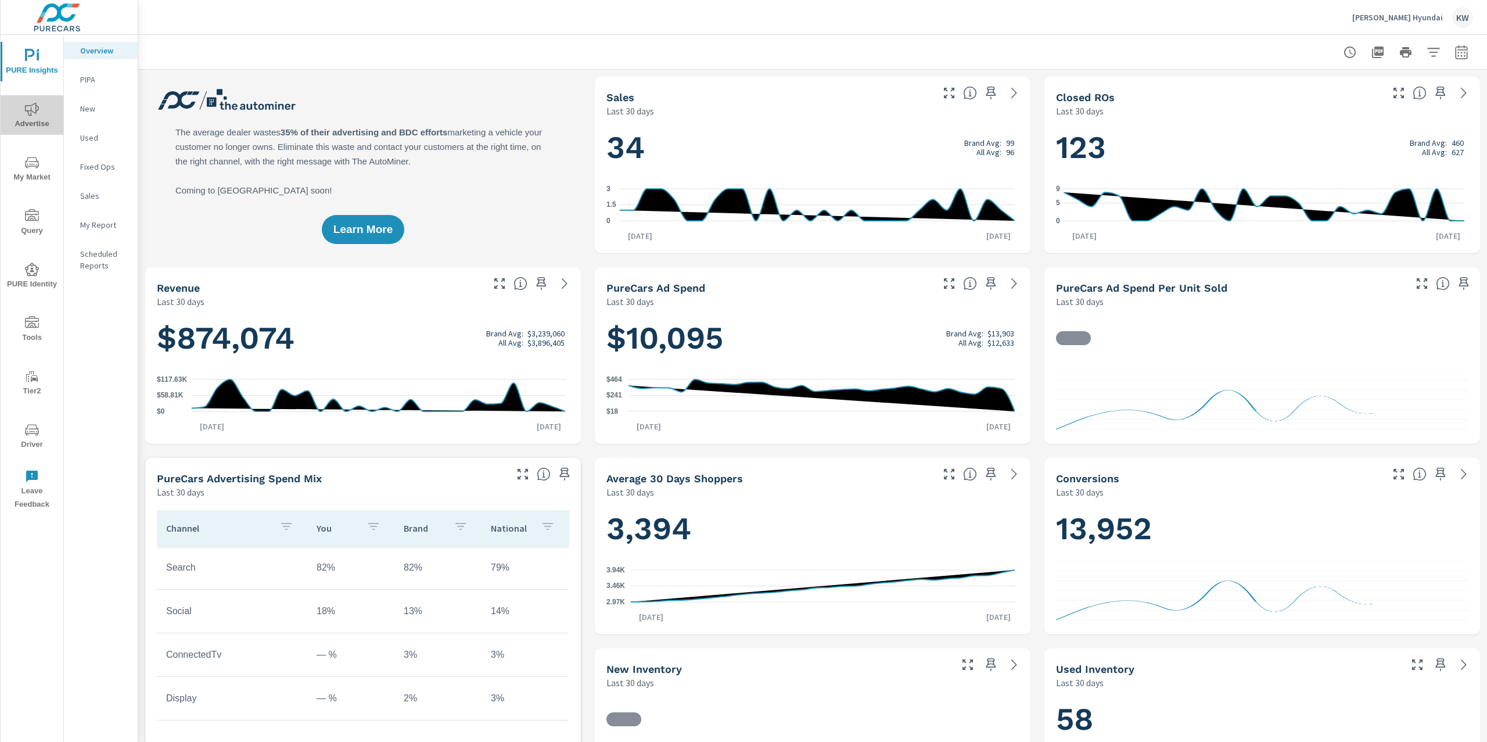
click at [34, 114] on icon "nav menu" at bounding box center [32, 109] width 14 height 14
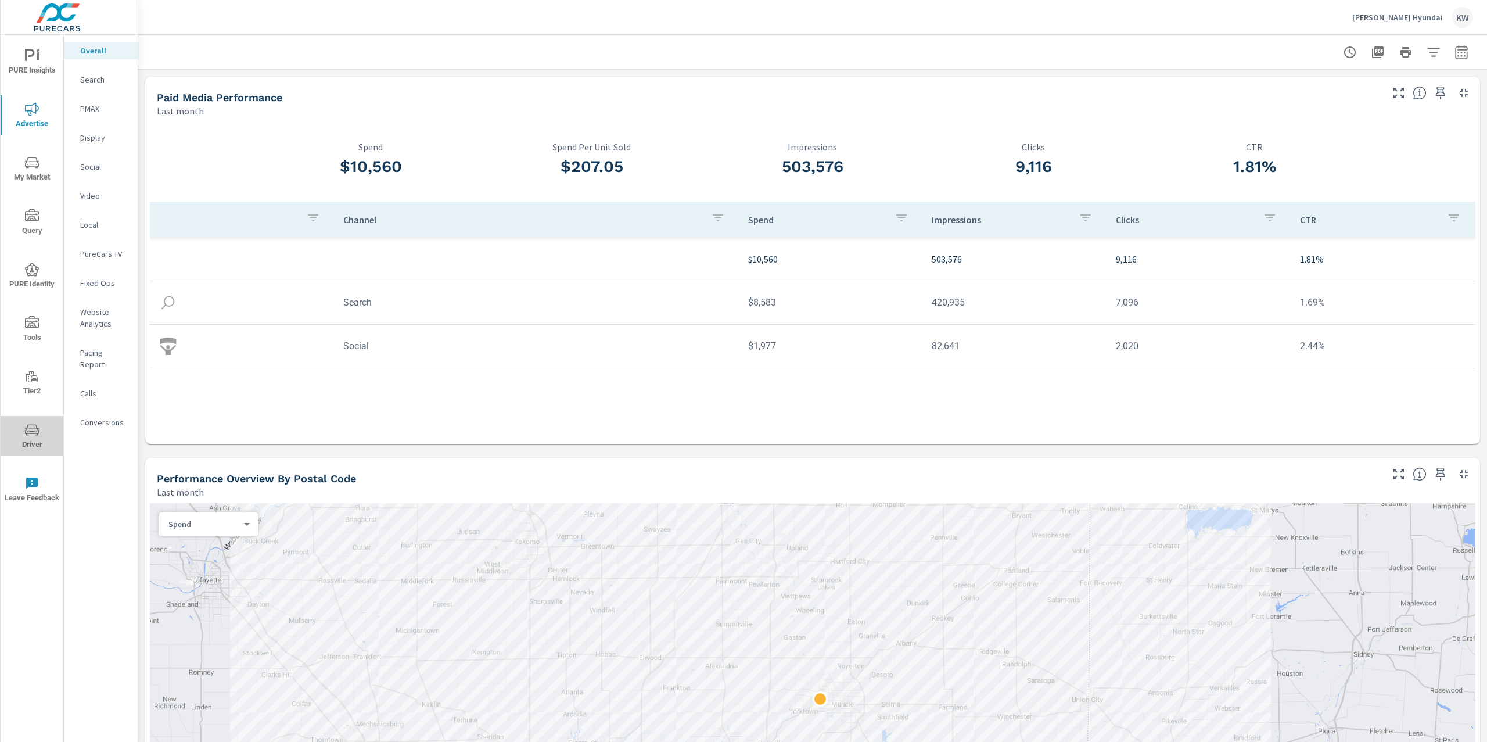
click at [30, 431] on icon "nav menu" at bounding box center [32, 431] width 6 height 1
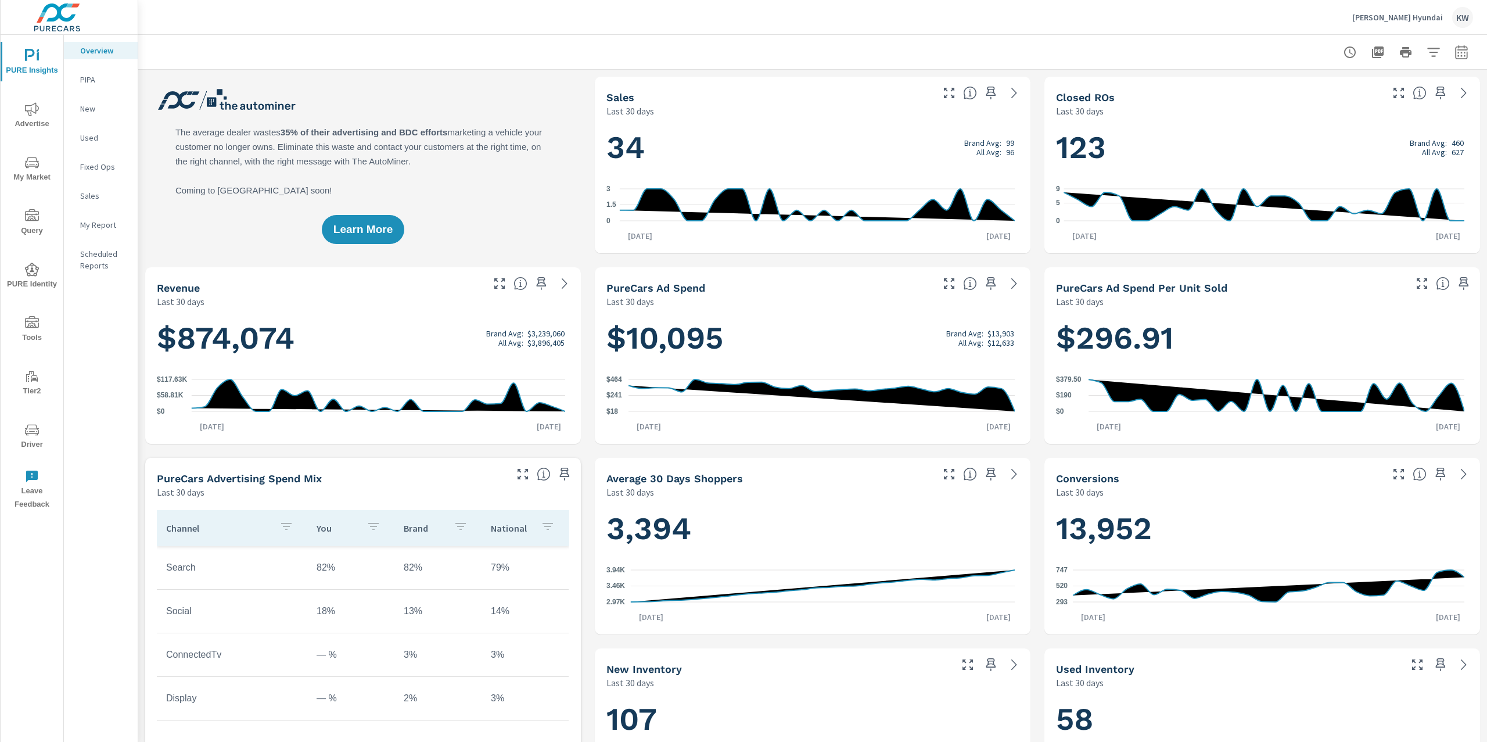
click at [33, 318] on icon "nav menu" at bounding box center [32, 322] width 14 height 12
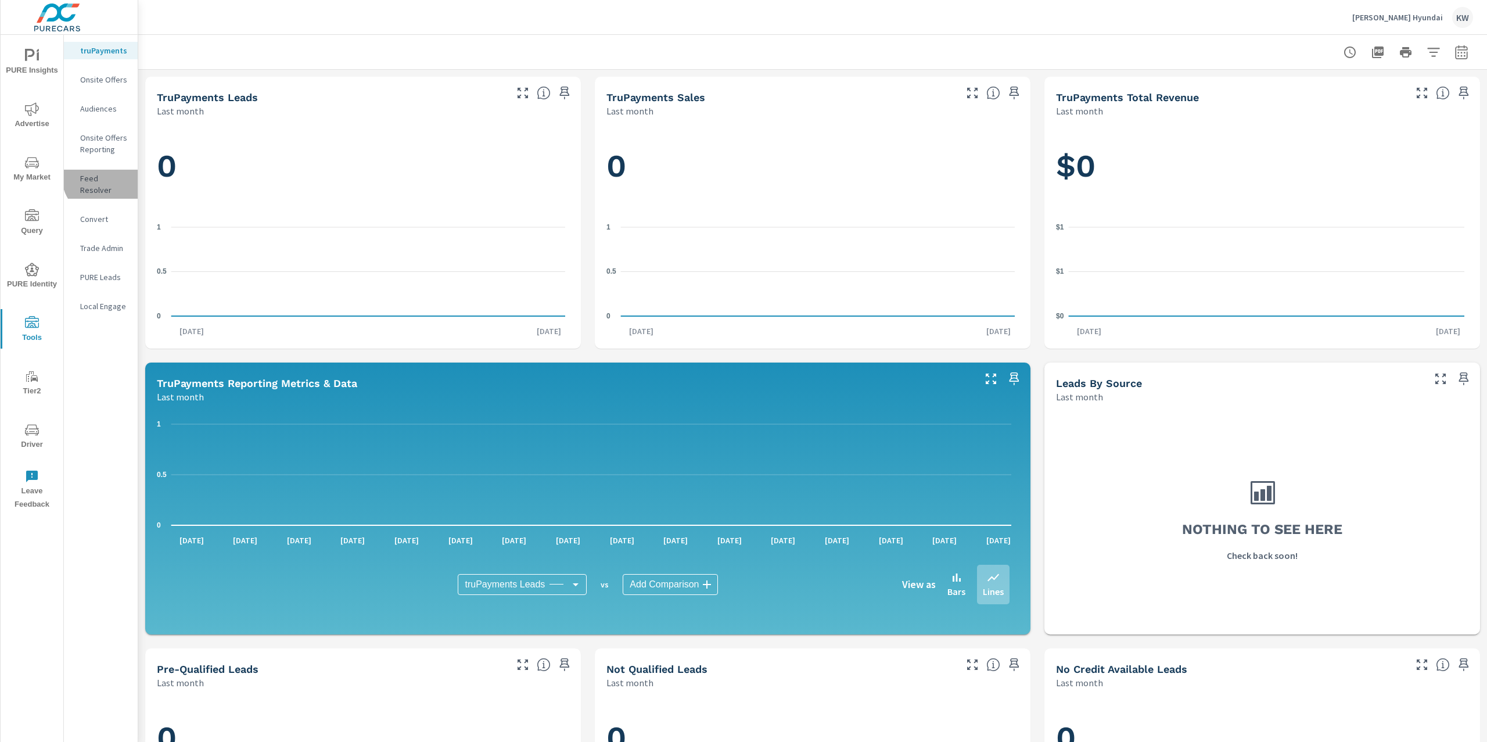
click at [103, 178] on p "Feed Resolver" at bounding box center [104, 183] width 48 height 23
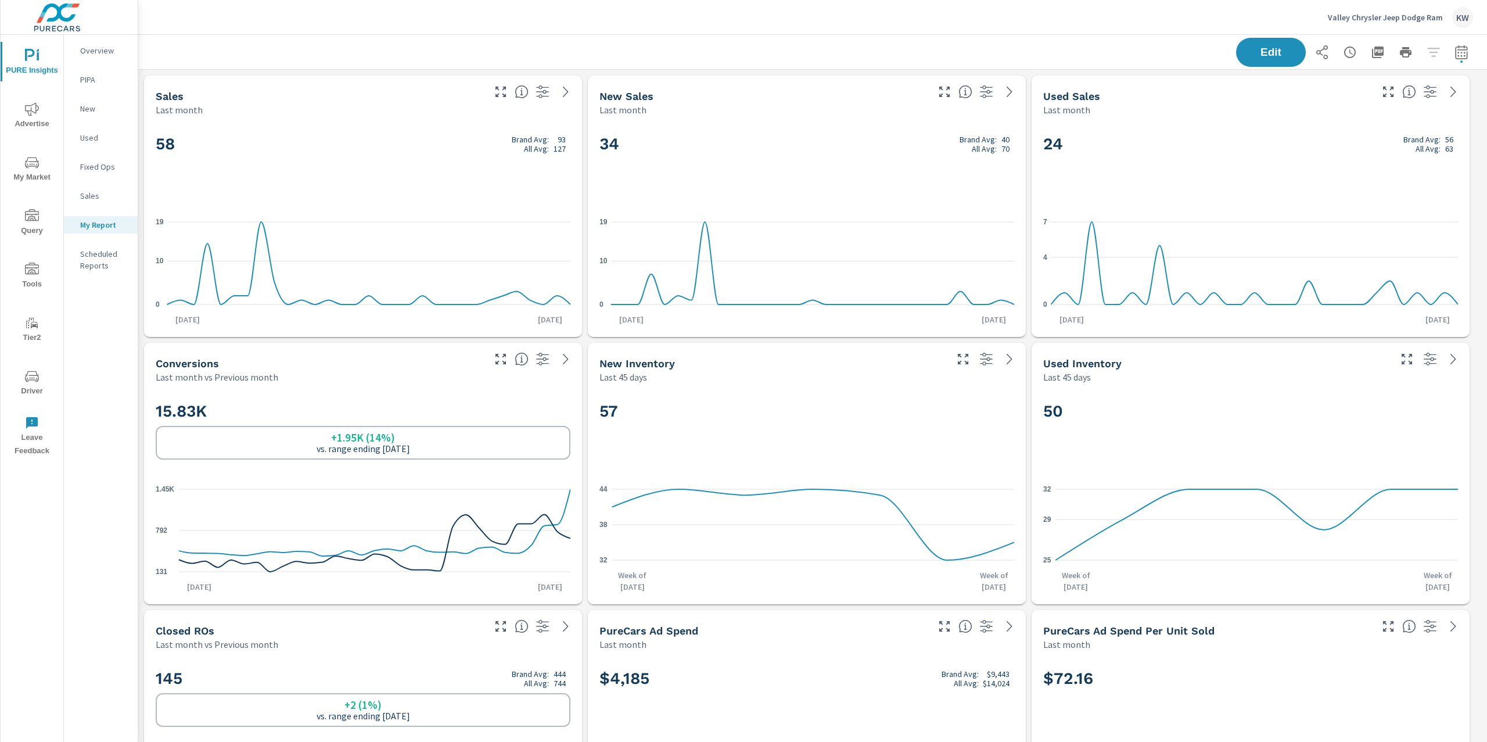
scroll to position [4838, 1361]
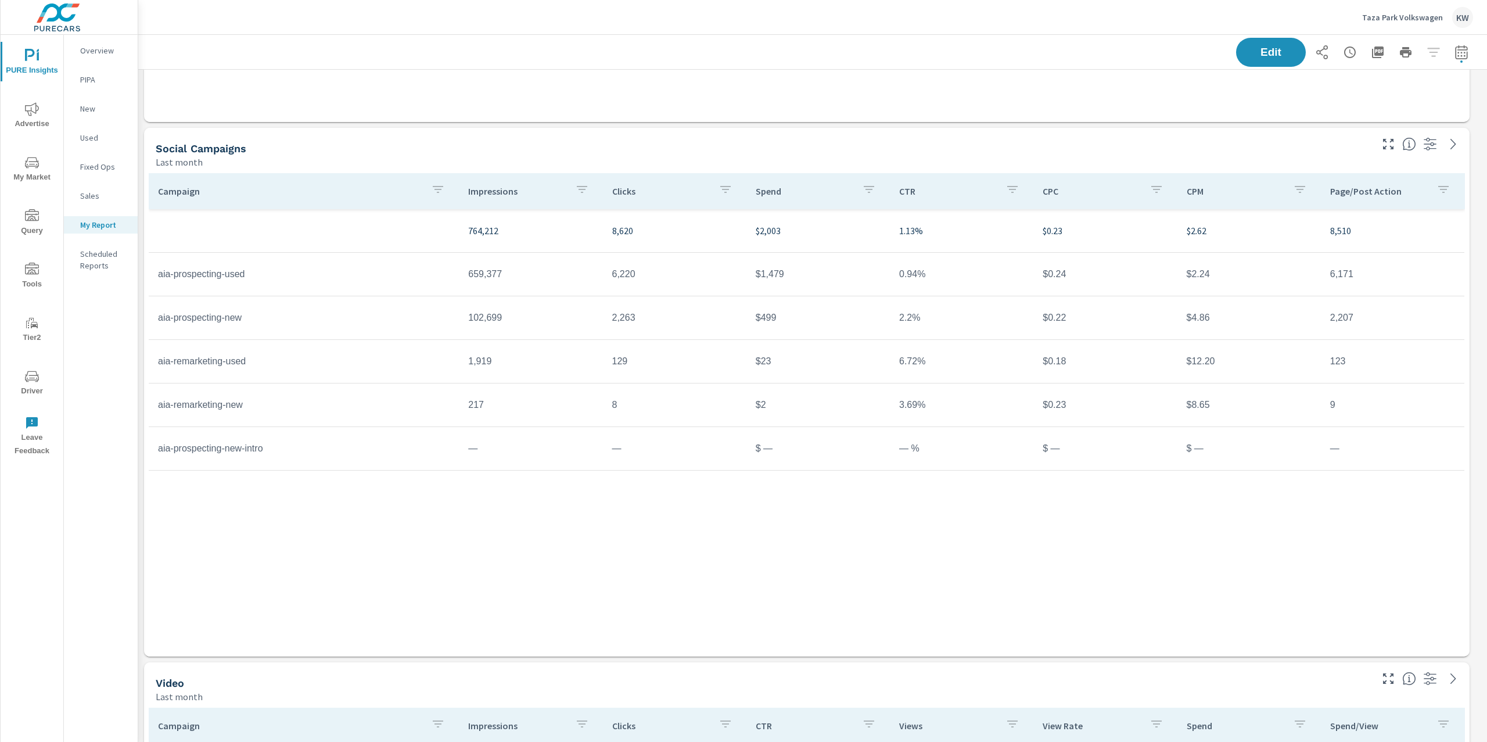
scroll to position [4571, 1361]
